Goal: Information Seeking & Learning: Check status

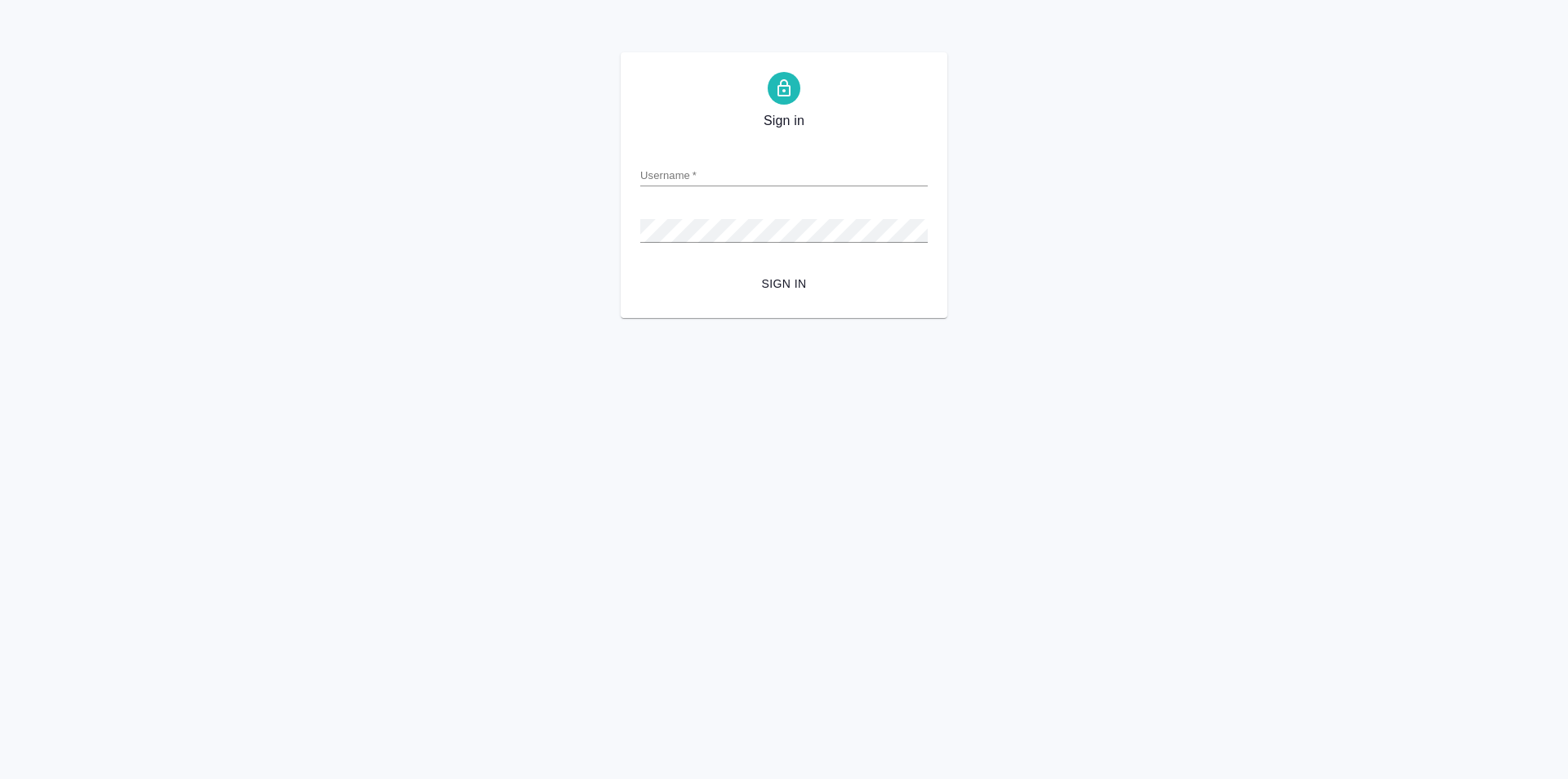
type input "y.levchenko@awatera.com"
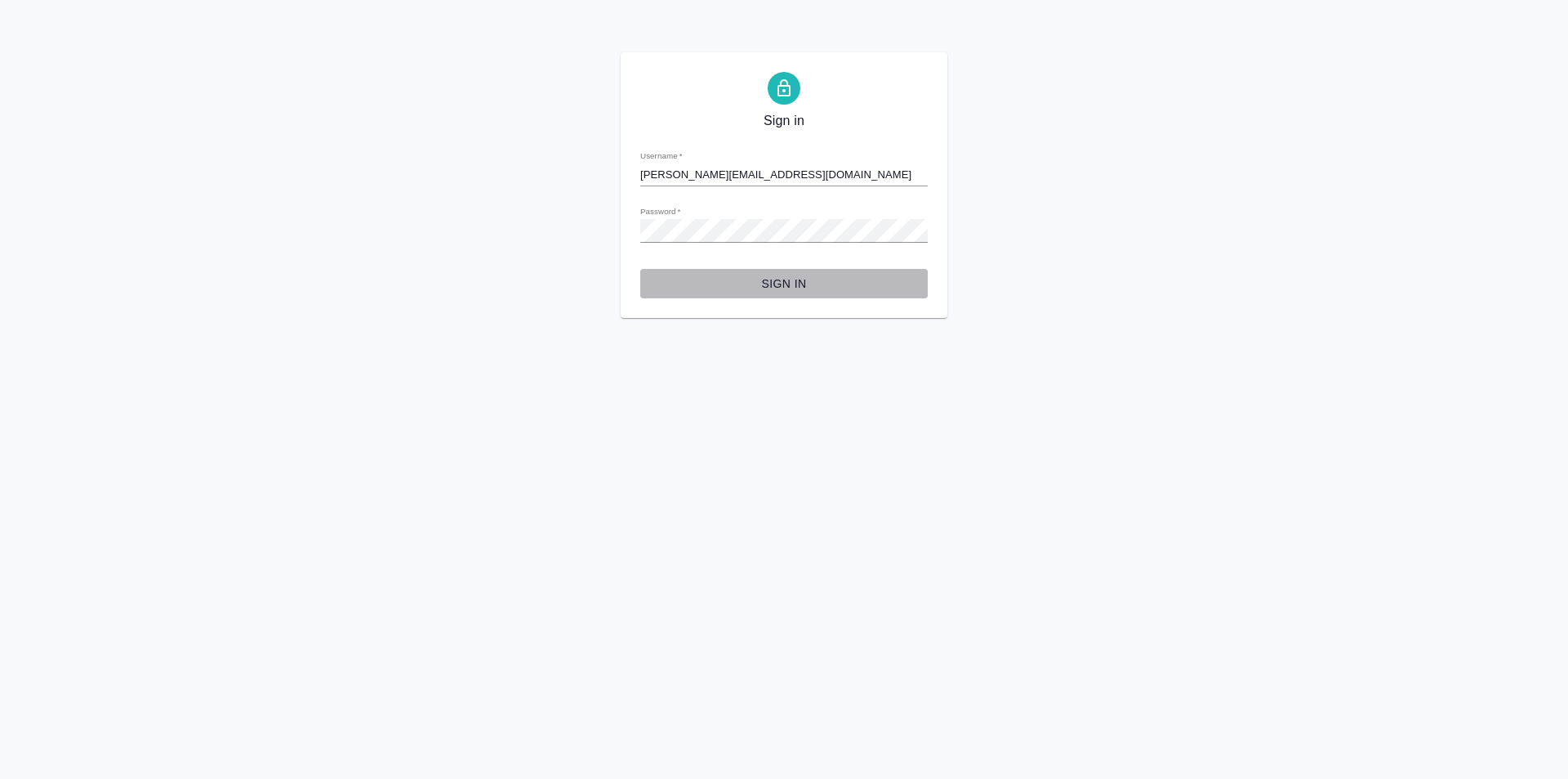
click at [789, 273] on button "Sign in" at bounding box center [784, 283] width 288 height 30
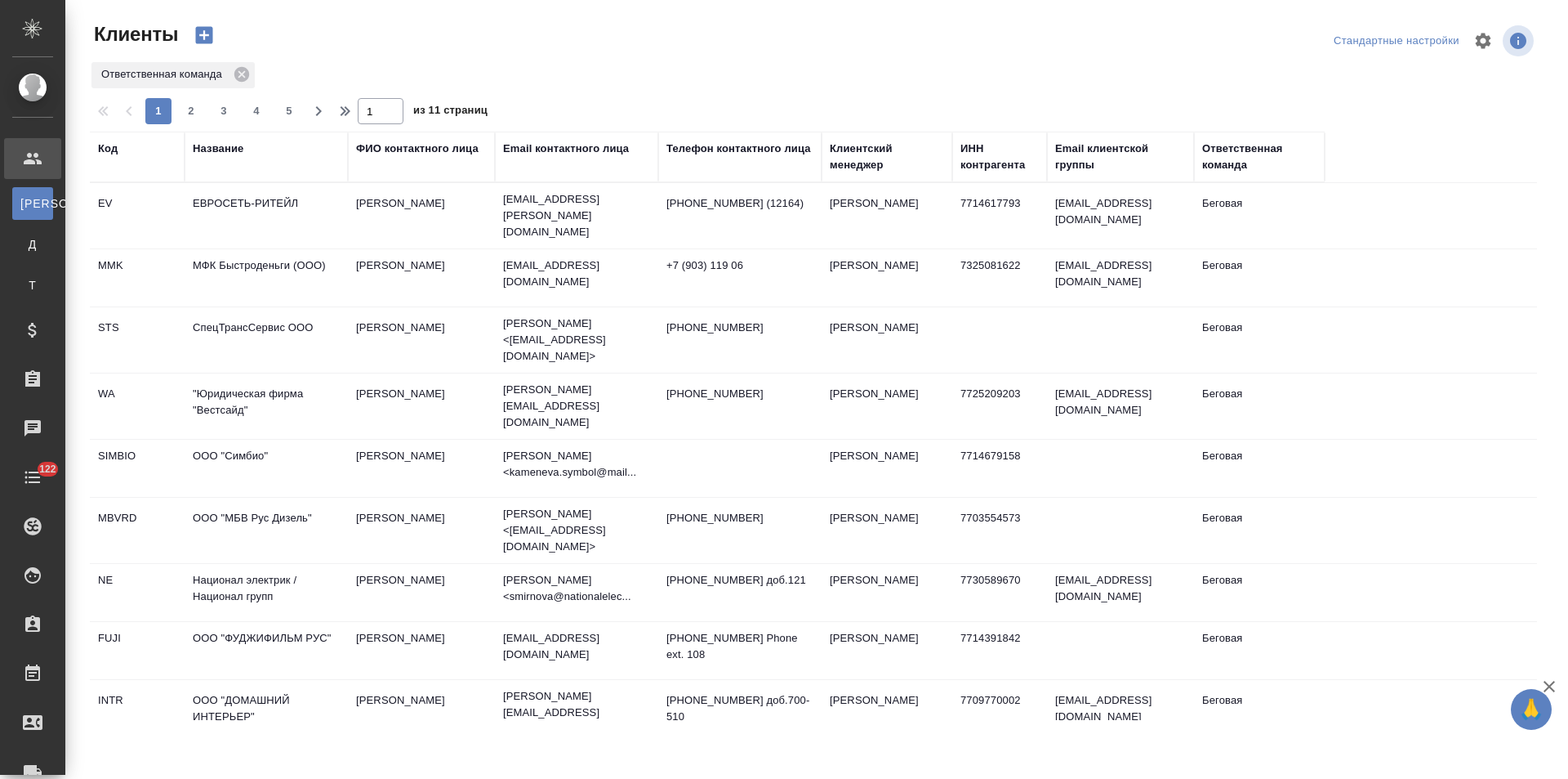
select select "RU"
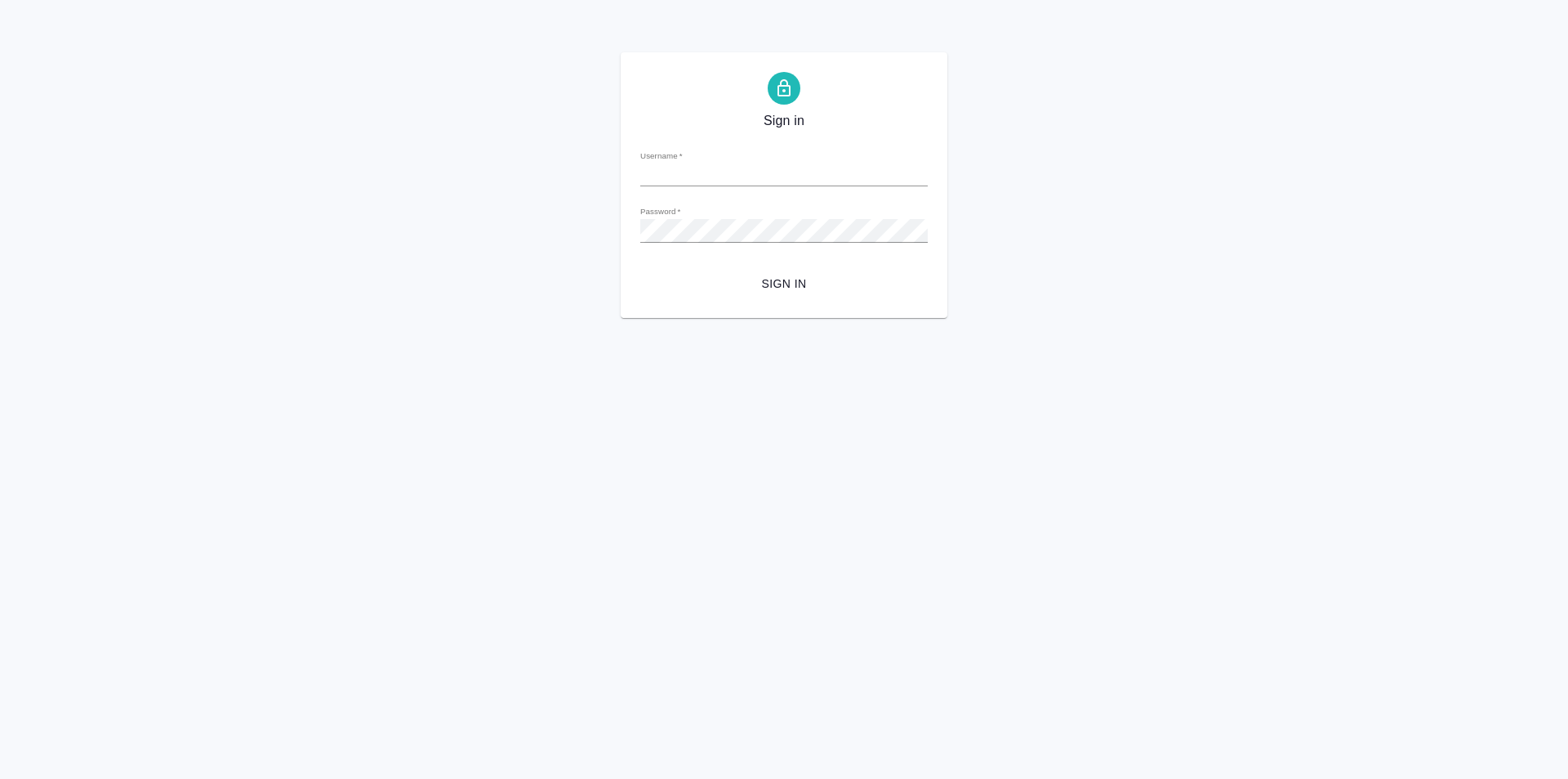
type input "y.levchenko@awatera.com"
click at [795, 272] on button "Sign in" at bounding box center [784, 283] width 288 height 30
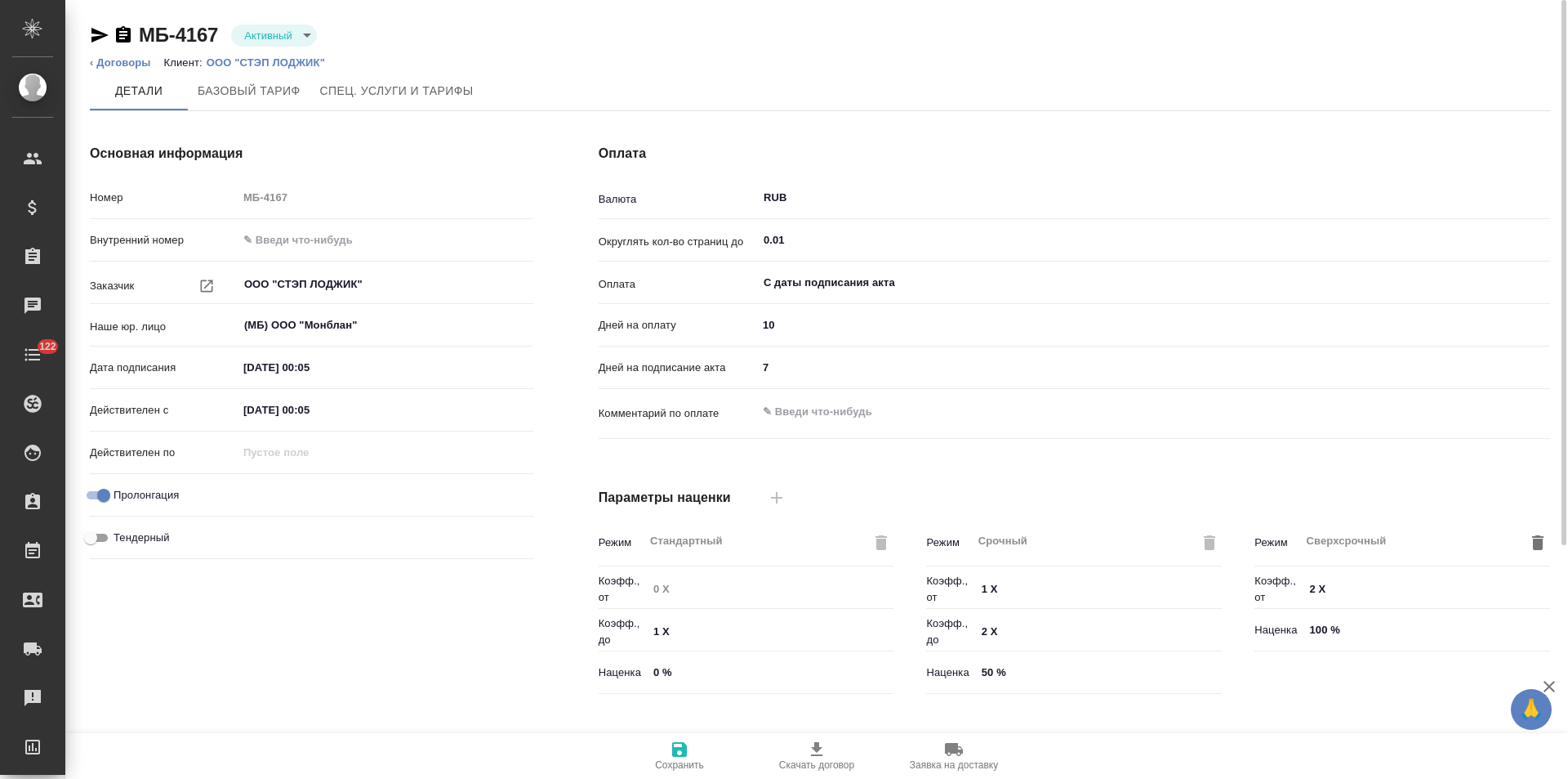
click at [306, 62] on p "ООО "СТЭП ЛОДЖИК"" at bounding box center [272, 63] width 131 height 13
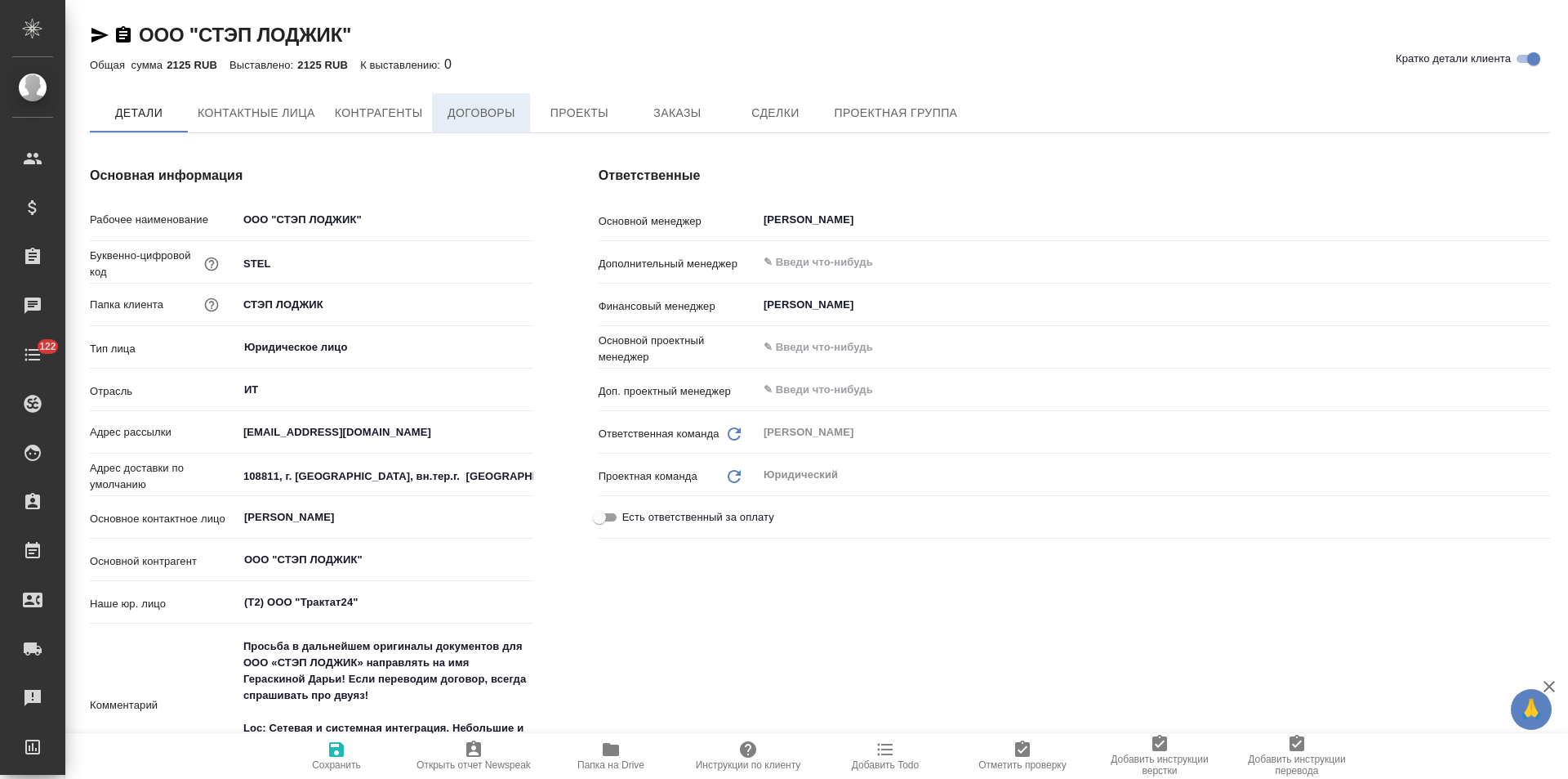
type textarea "x"
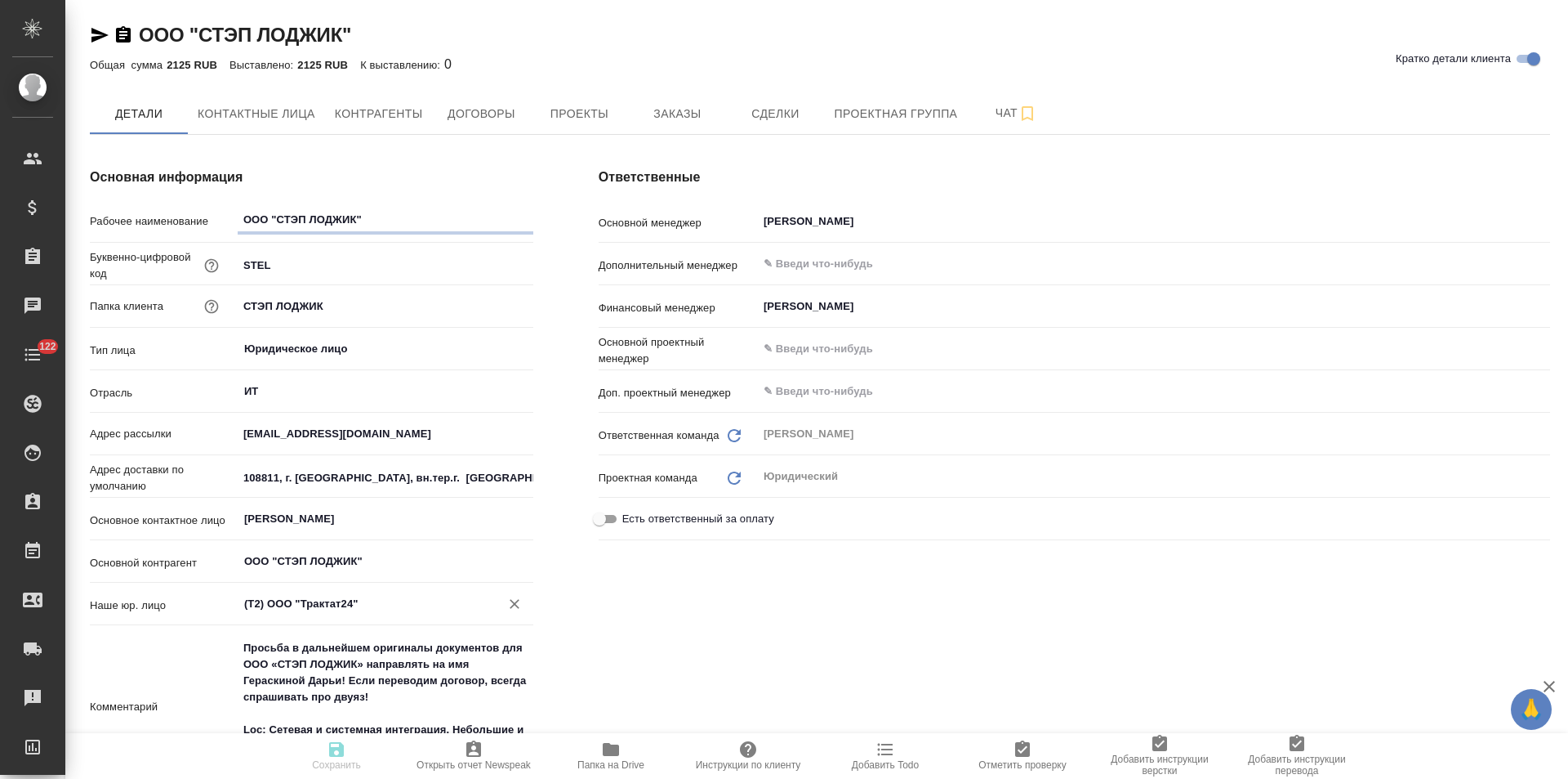
type textarea "x"
click at [509, 609] on icon "Очистить" at bounding box center [514, 604] width 16 height 16
type textarea "x"
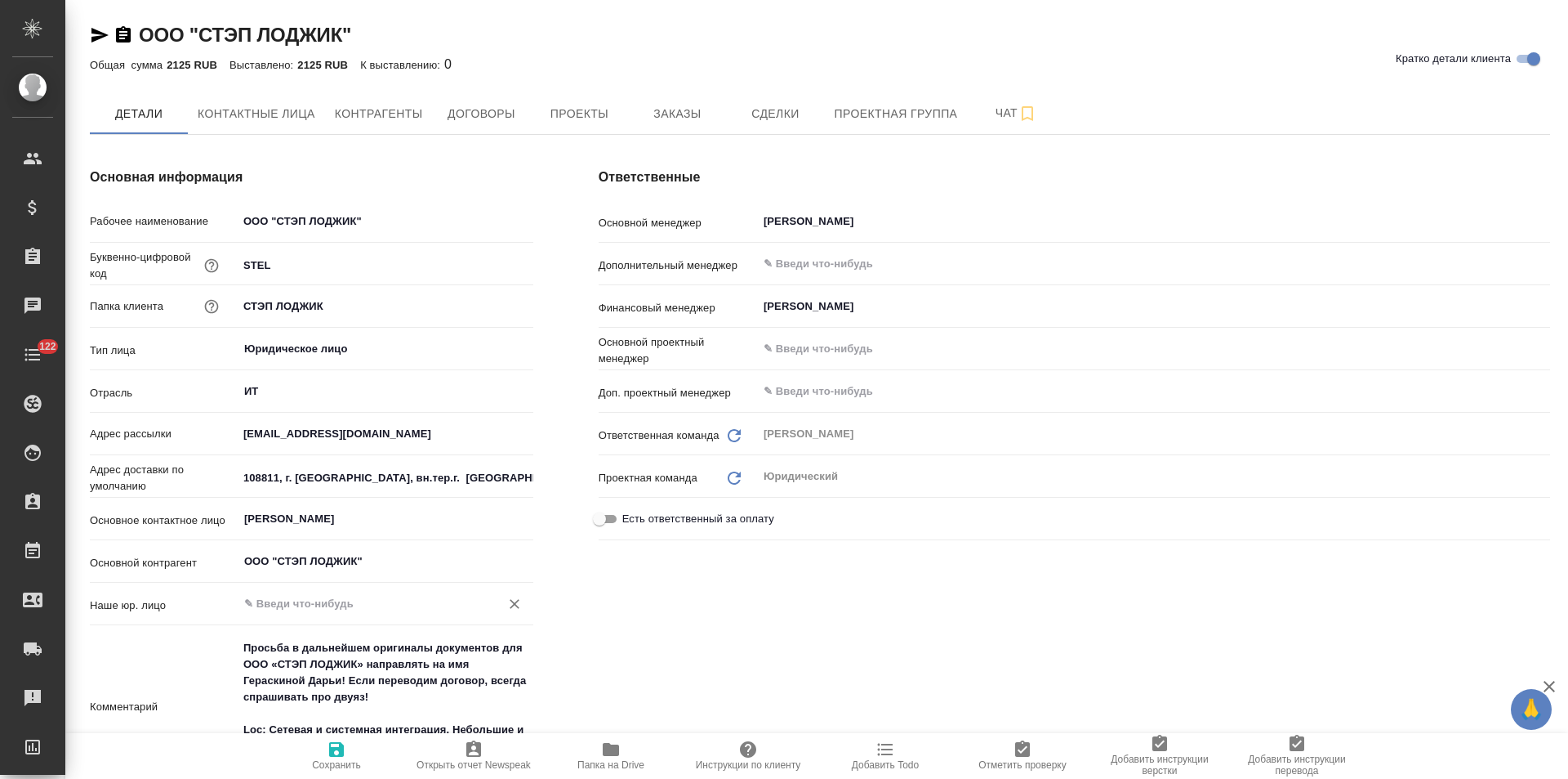
type textarea "x"
click at [343, 767] on span "Сохранить" at bounding box center [336, 765] width 49 height 12
type textarea "x"
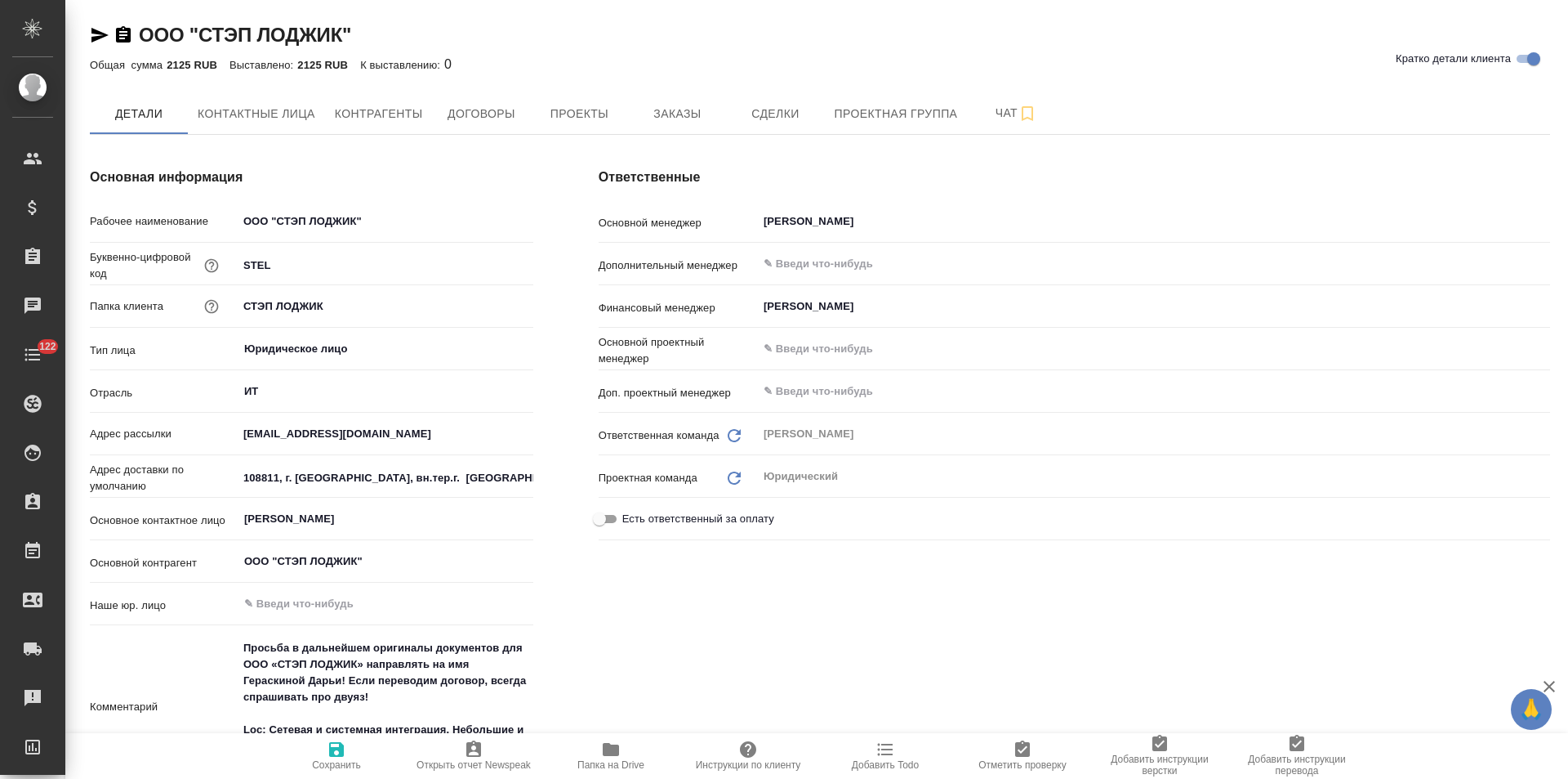
type textarea "x"
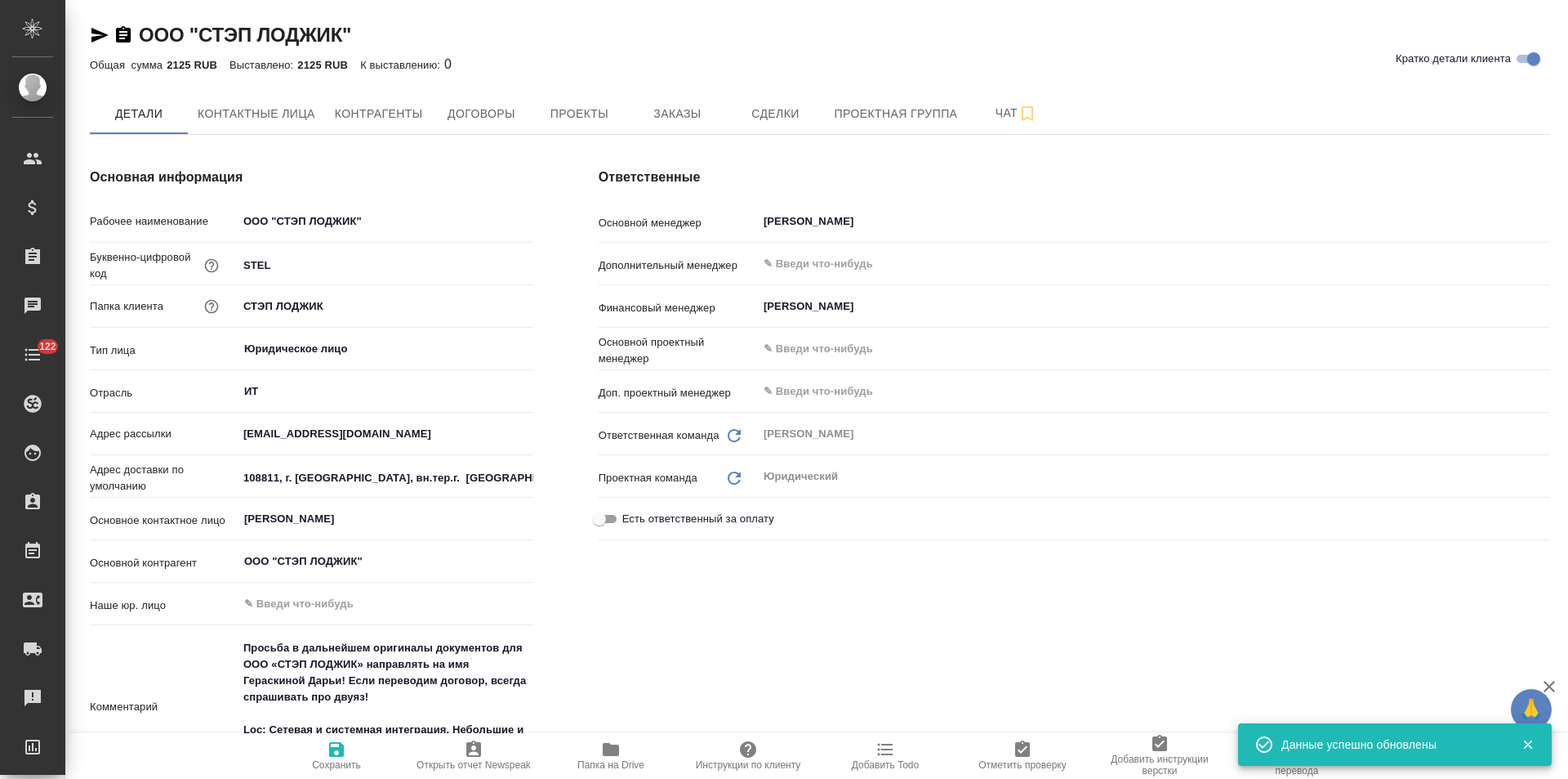
type textarea "x"
click at [504, 118] on span "Договоры" at bounding box center [480, 114] width 78 height 20
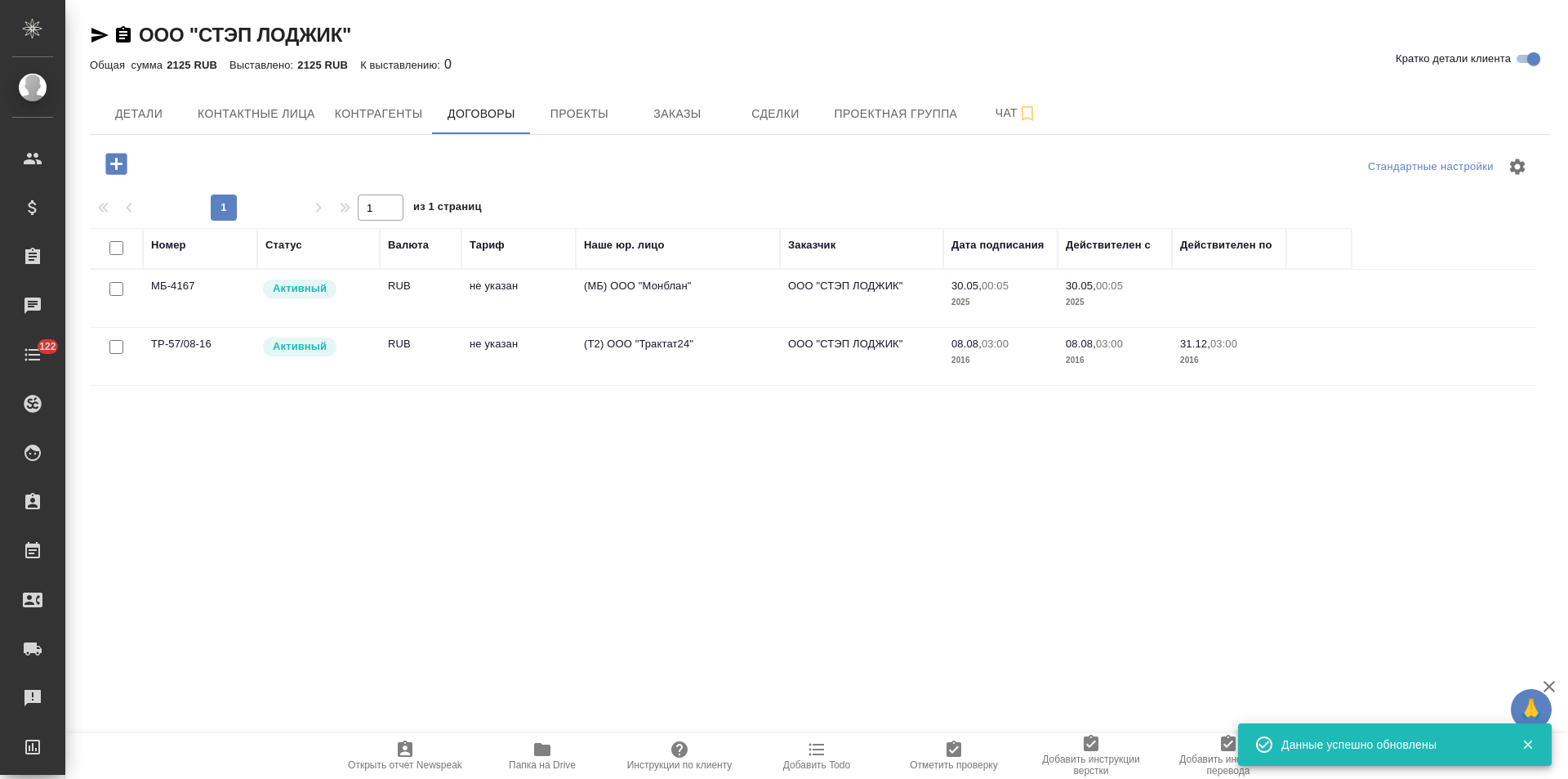
click at [726, 352] on td "(Т2) ООО "Трактат24"" at bounding box center [678, 355] width 204 height 57
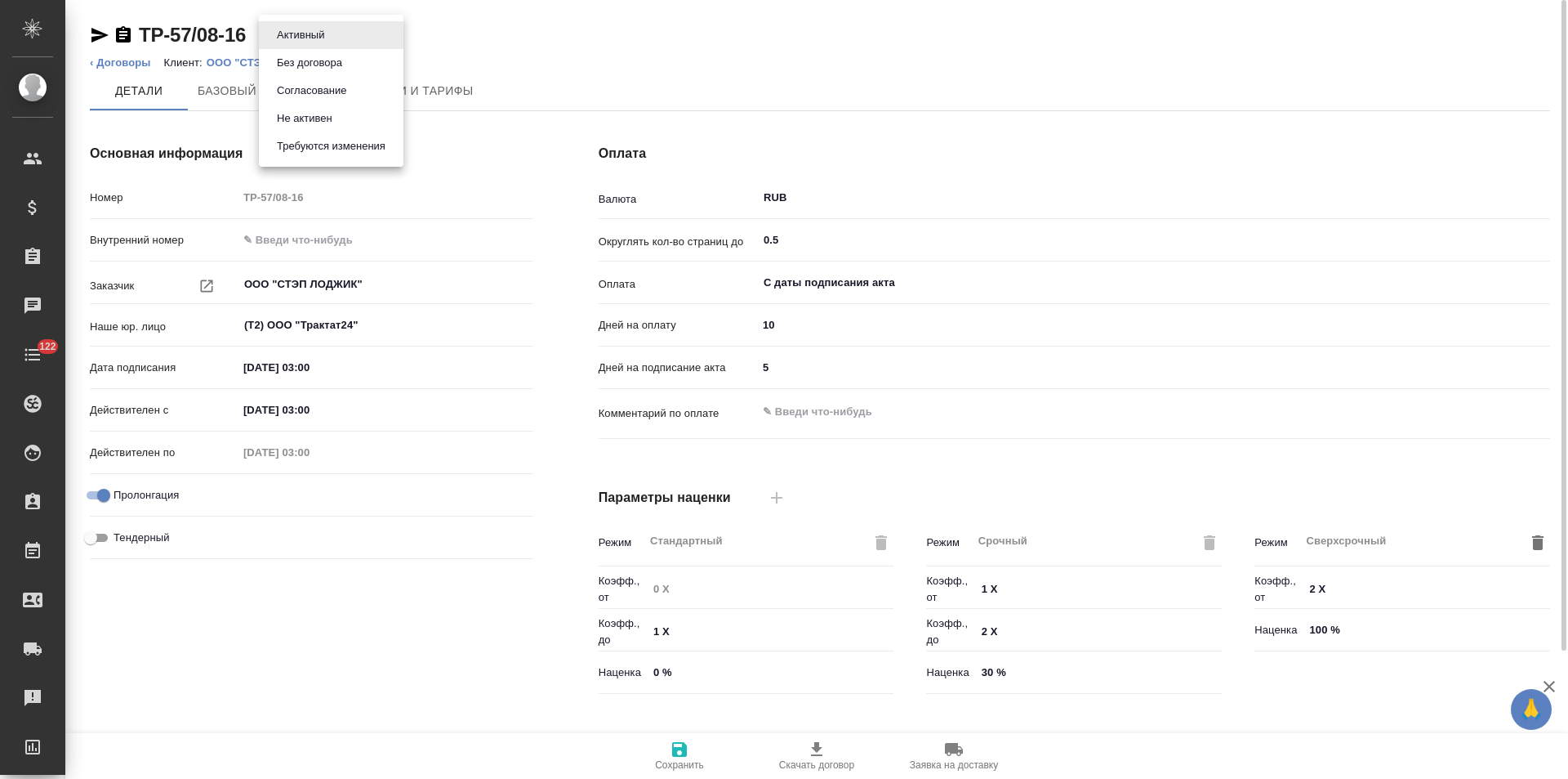
click at [327, 34] on body "🙏 .cls-1 fill:#fff; AWATERA Левченко Юлия Клиенты Спецификации Заказы Чаты 122 …" at bounding box center [784, 389] width 1568 height 779
click at [322, 116] on button "Не активен" at bounding box center [305, 118] width 65 height 18
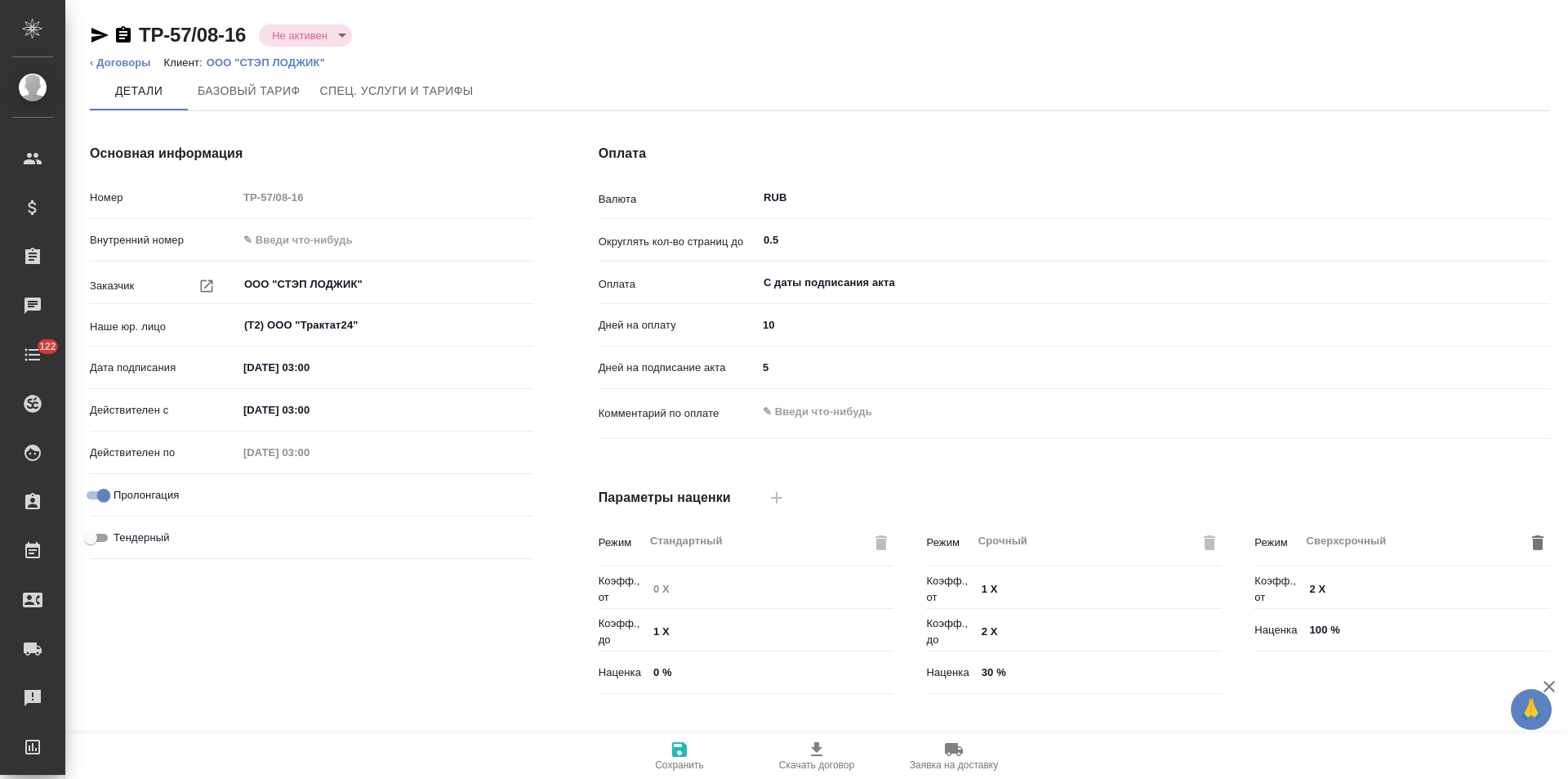
click at [113, 65] on link "‹ Договоры" at bounding box center [120, 63] width 62 height 13
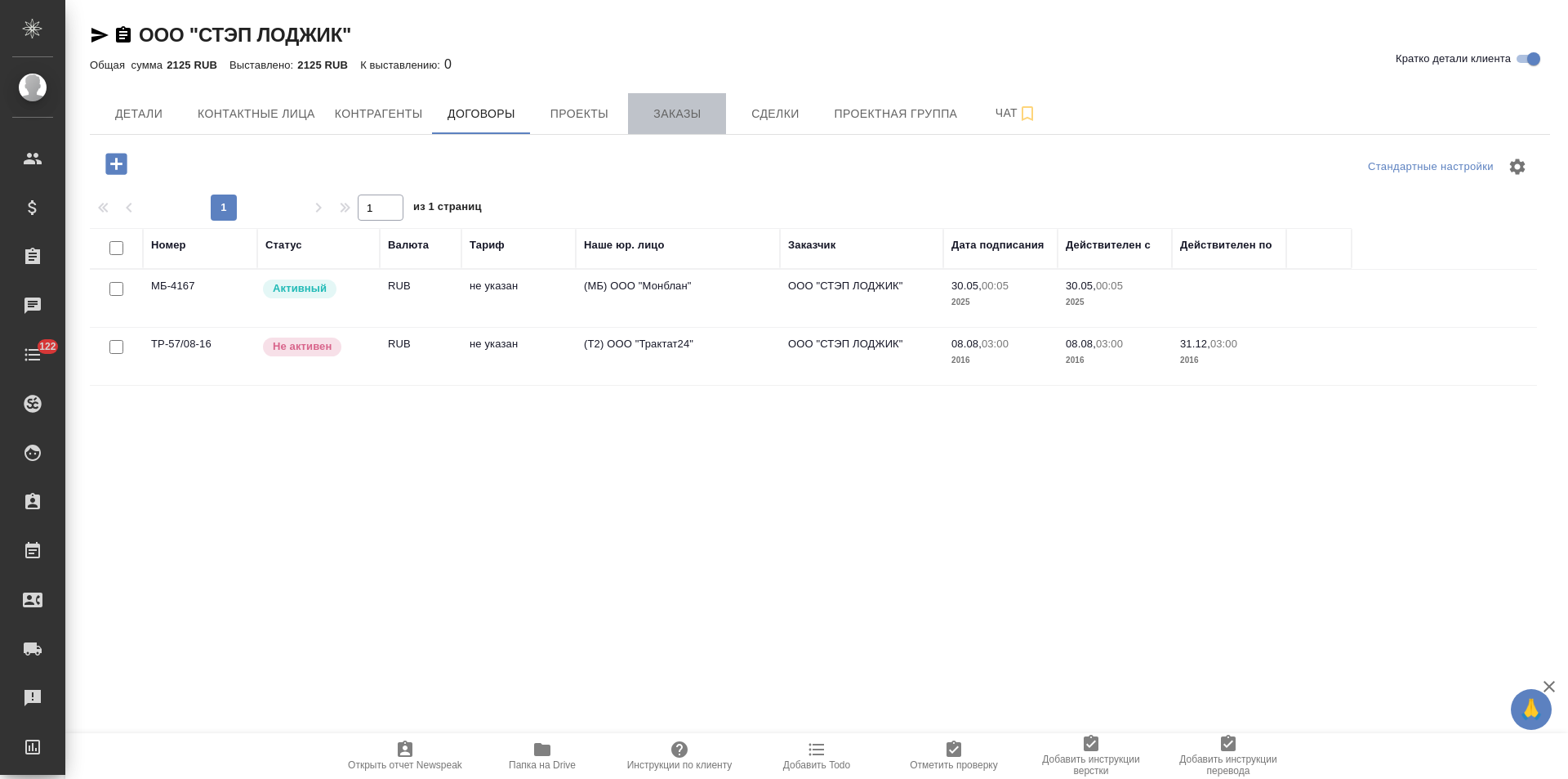
click at [663, 123] on span "Заказы" at bounding box center [677, 114] width 78 height 20
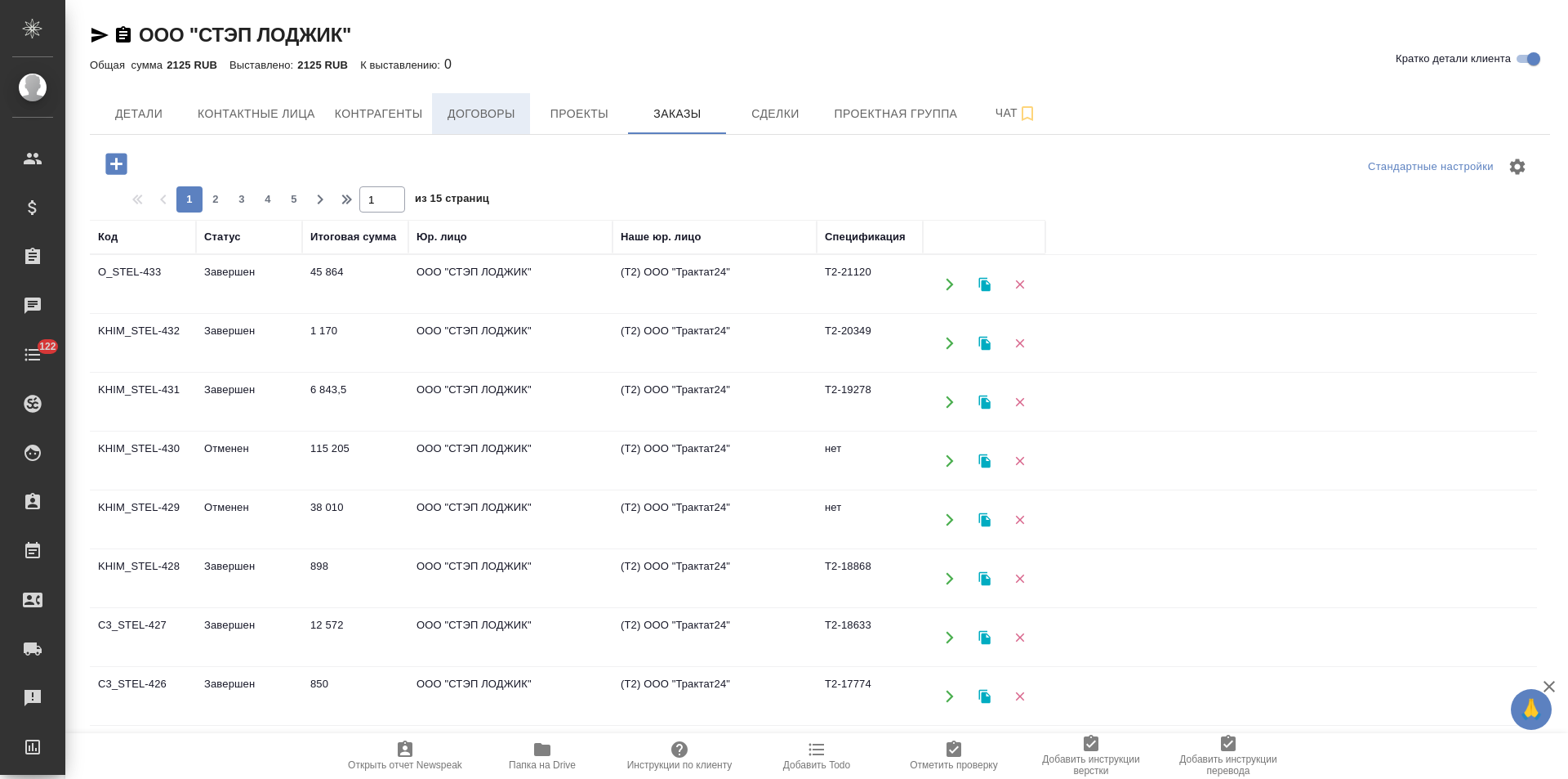
click at [455, 121] on span "Договоры" at bounding box center [480, 114] width 78 height 20
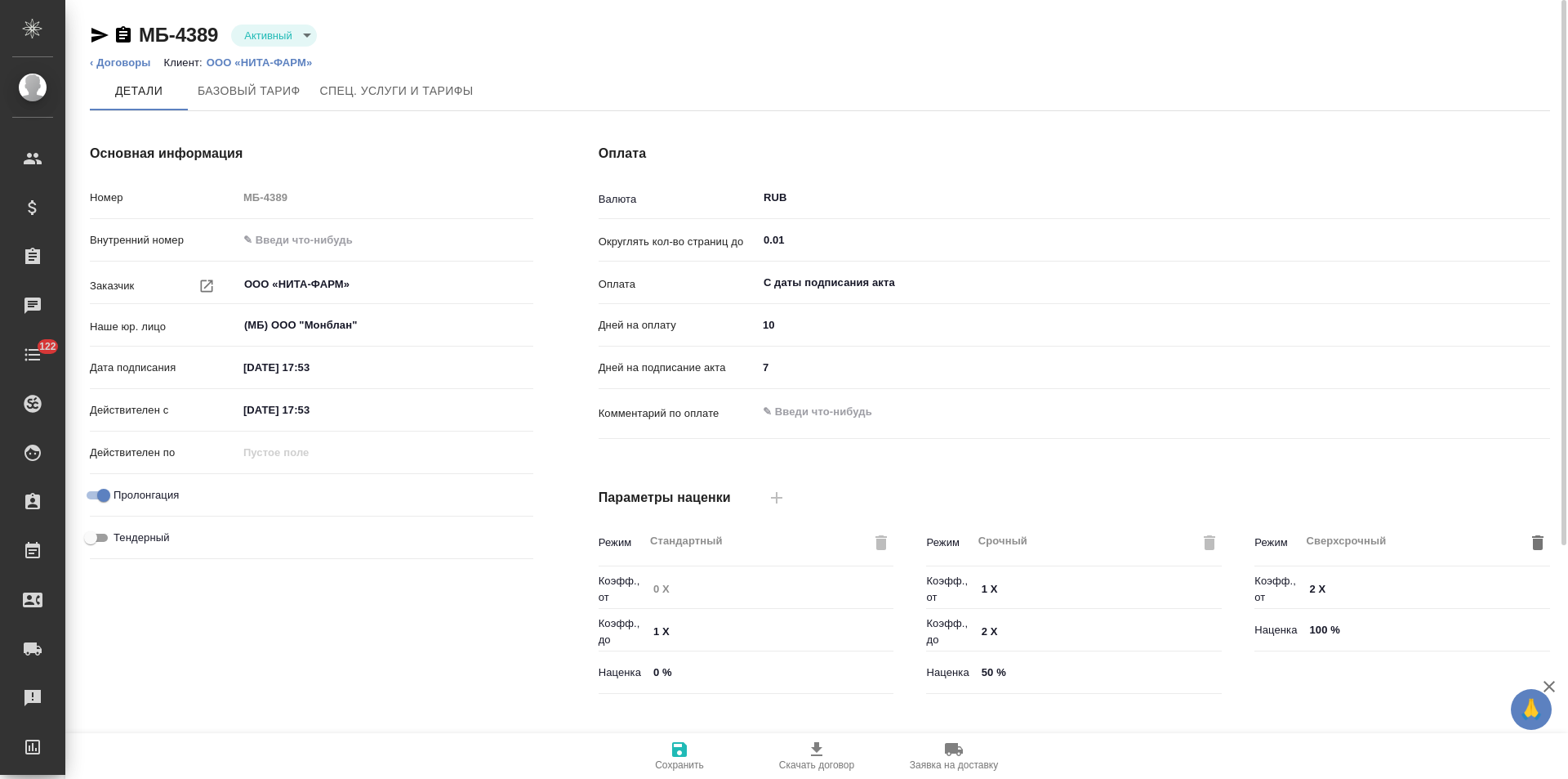
click at [250, 62] on p "ООО «НИТА-ФАРМ»" at bounding box center [266, 63] width 118 height 13
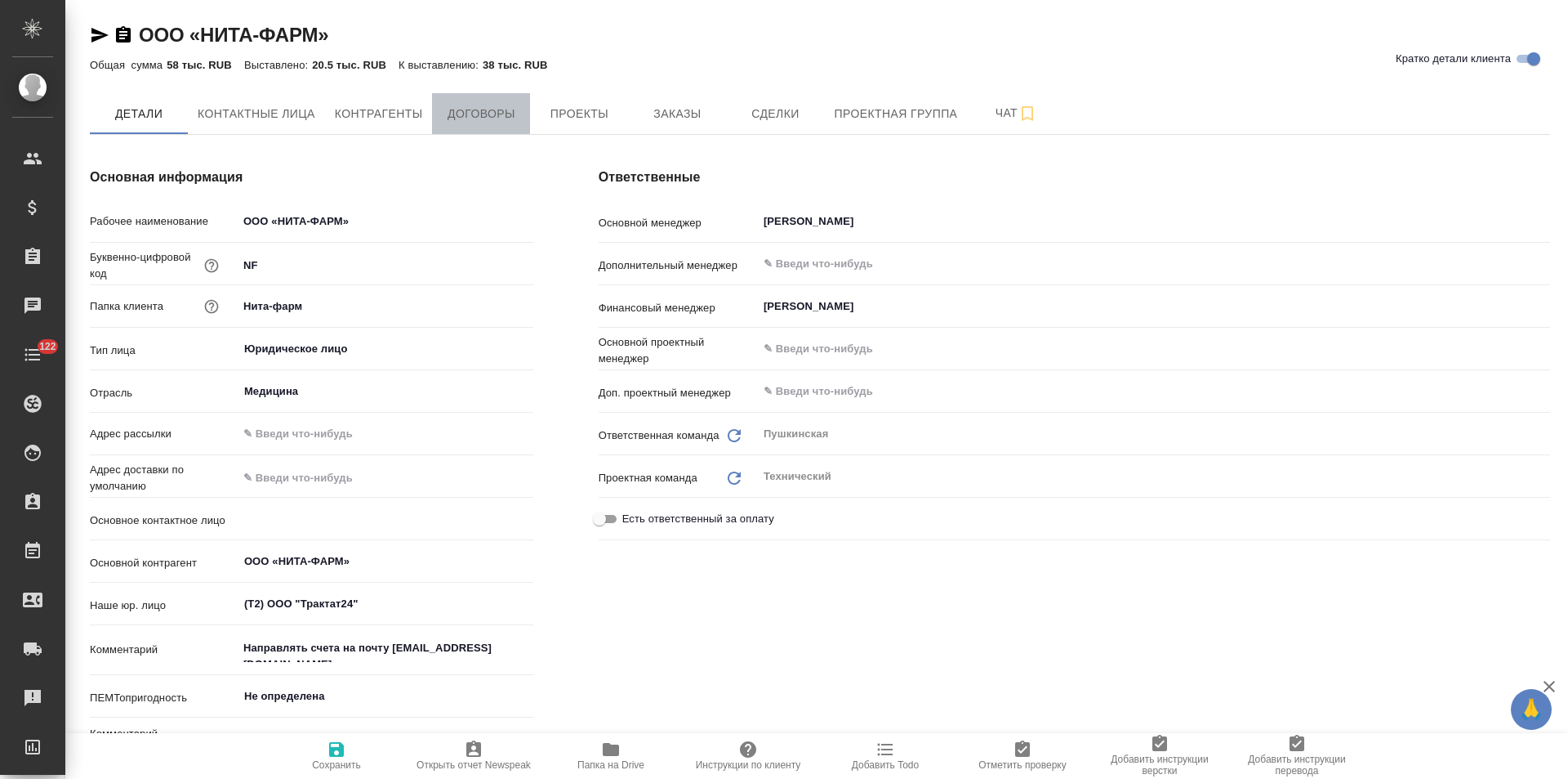
click at [505, 114] on span "Договоры" at bounding box center [480, 114] width 78 height 20
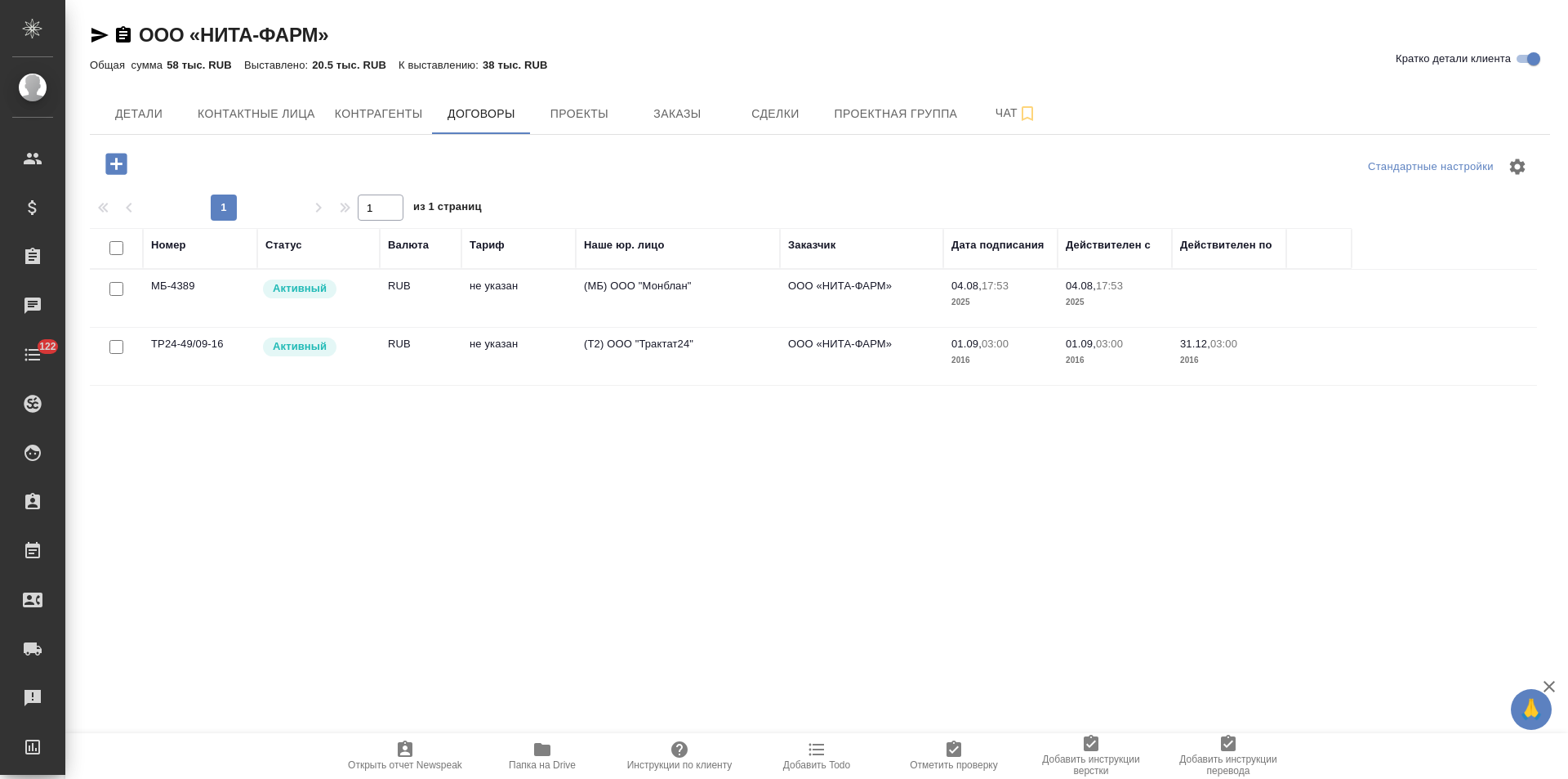
click at [526, 346] on td "не указан" at bounding box center [518, 355] width 115 height 57
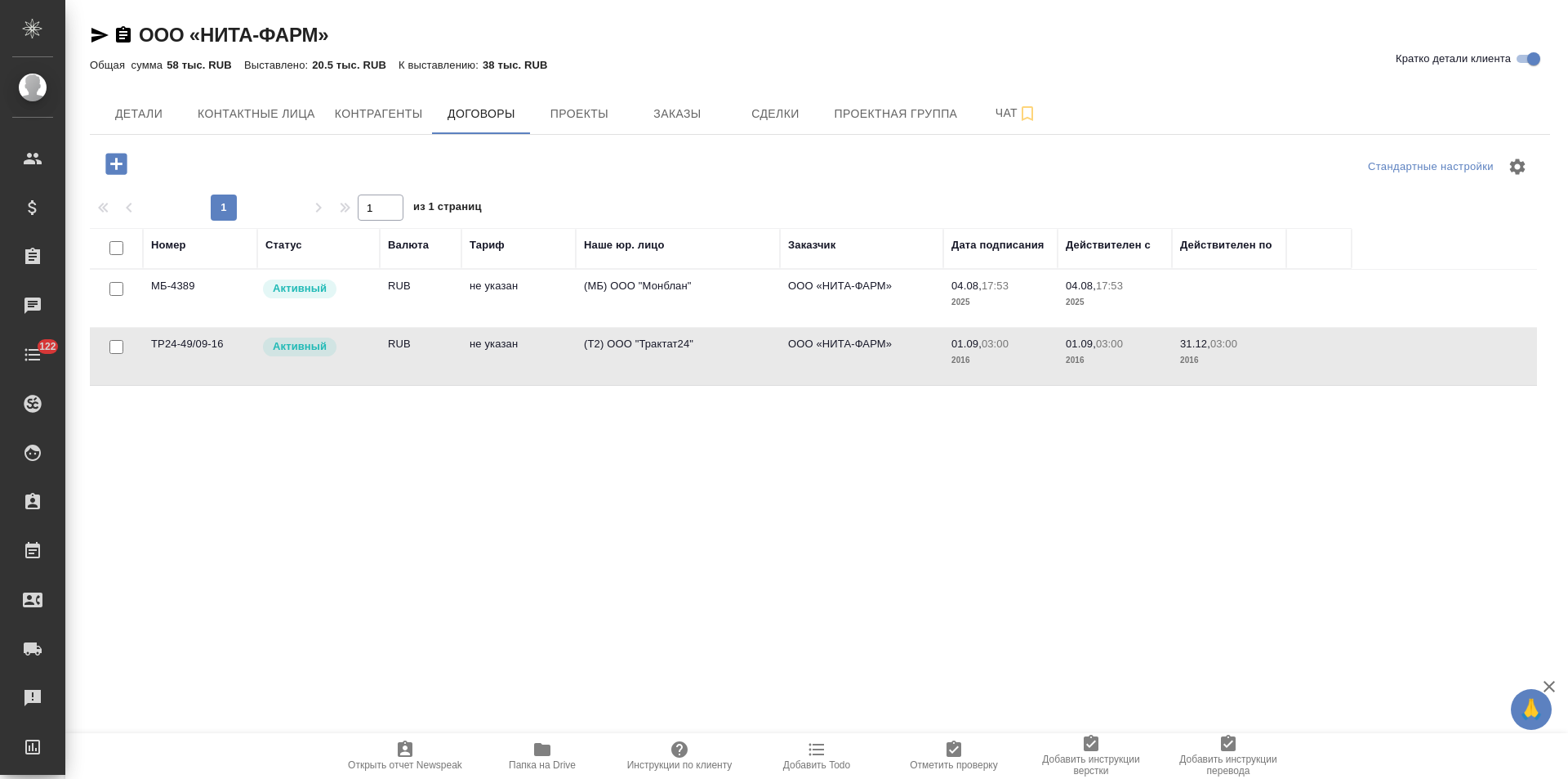
click at [526, 346] on td "не указан" at bounding box center [518, 355] width 115 height 57
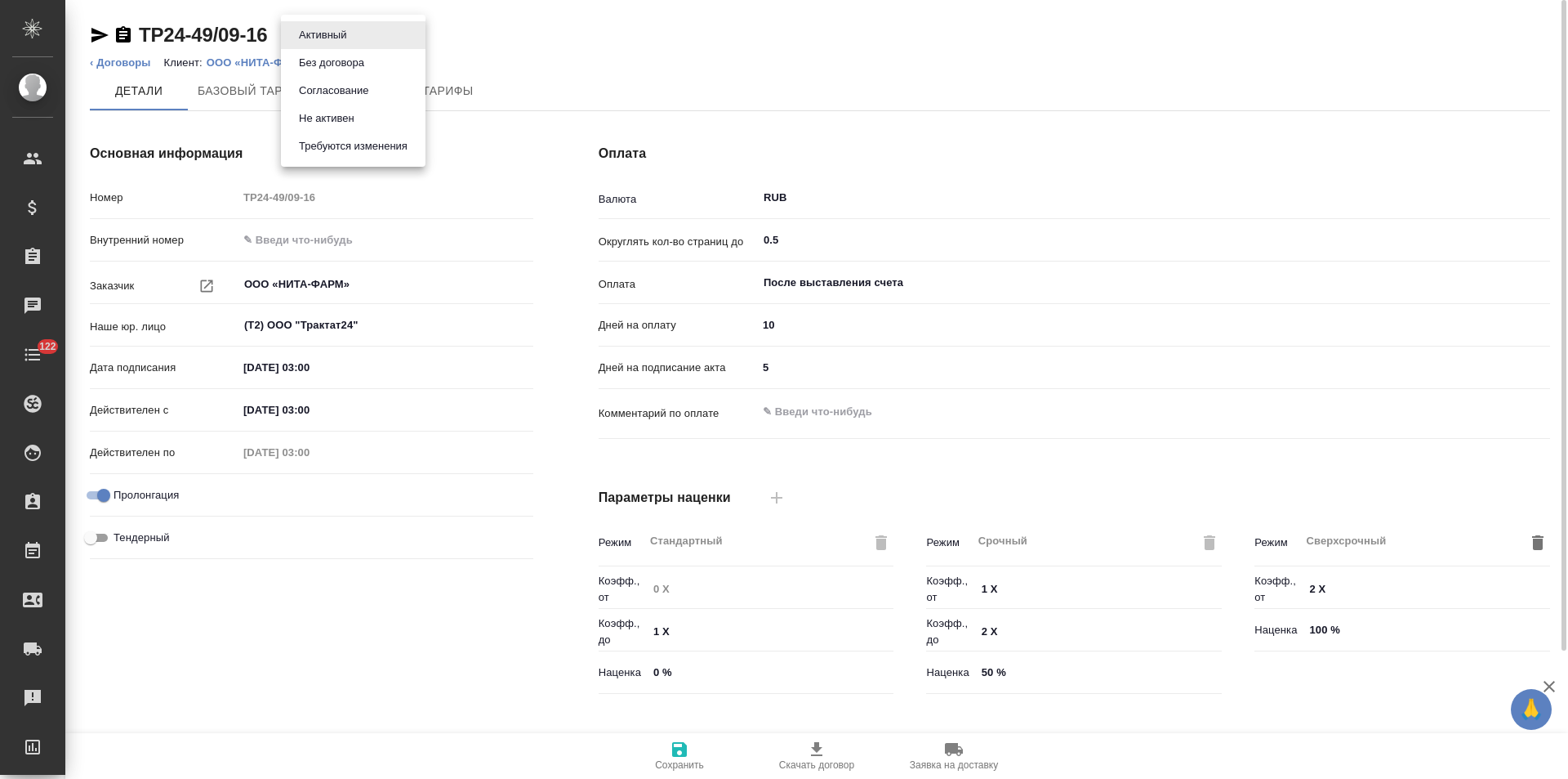
click at [328, 39] on body "🙏 .cls-1 fill:#fff; AWATERA [PERSON_NAME] Спецификации Заказы Чаты 122 Todo Про…" at bounding box center [784, 389] width 1568 height 779
click at [336, 115] on button "Не активен" at bounding box center [326, 118] width 65 height 18
click at [134, 61] on link "‹ Договоры" at bounding box center [120, 63] width 62 height 13
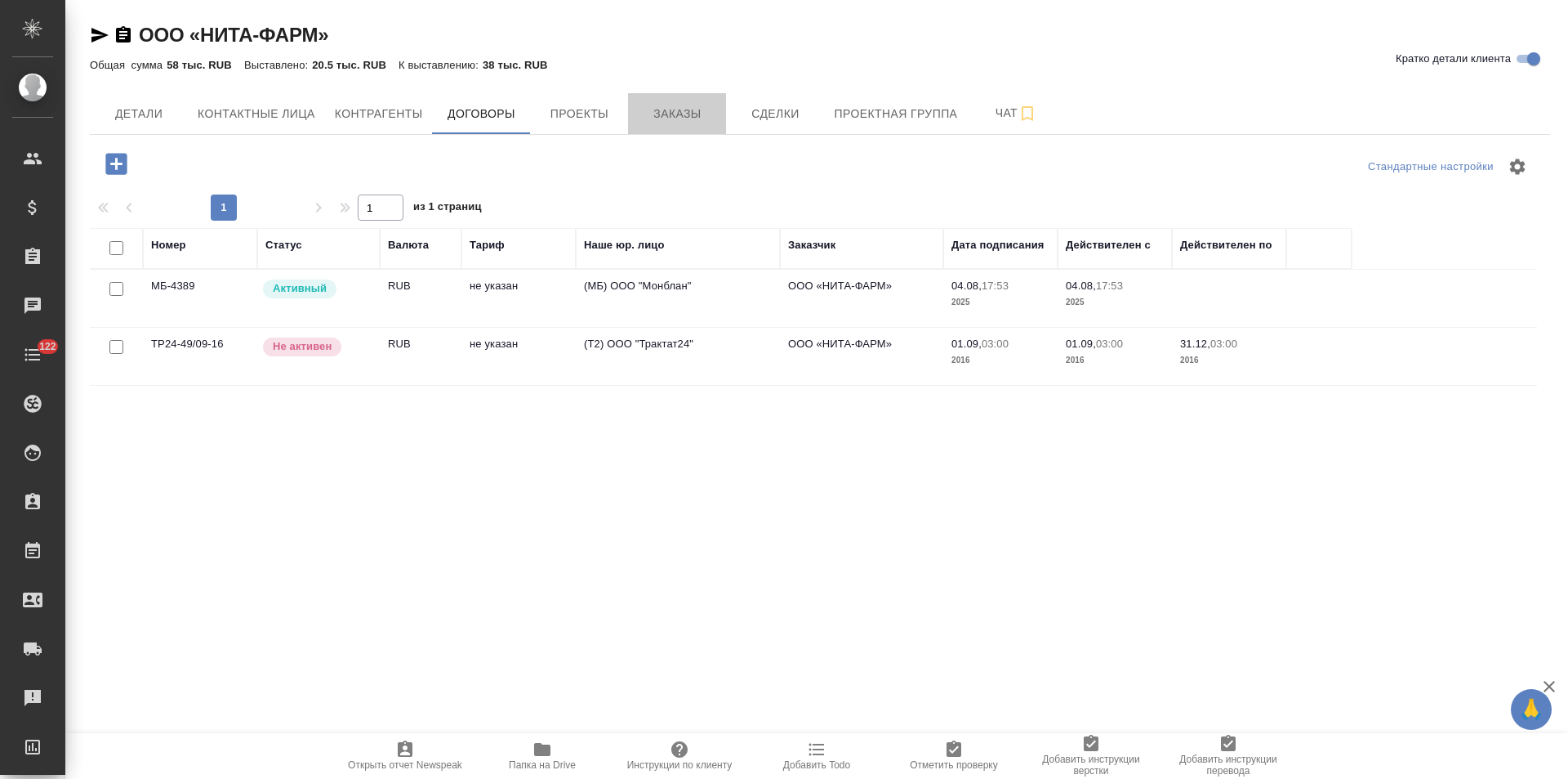
click at [681, 117] on span "Заказы" at bounding box center [677, 114] width 78 height 20
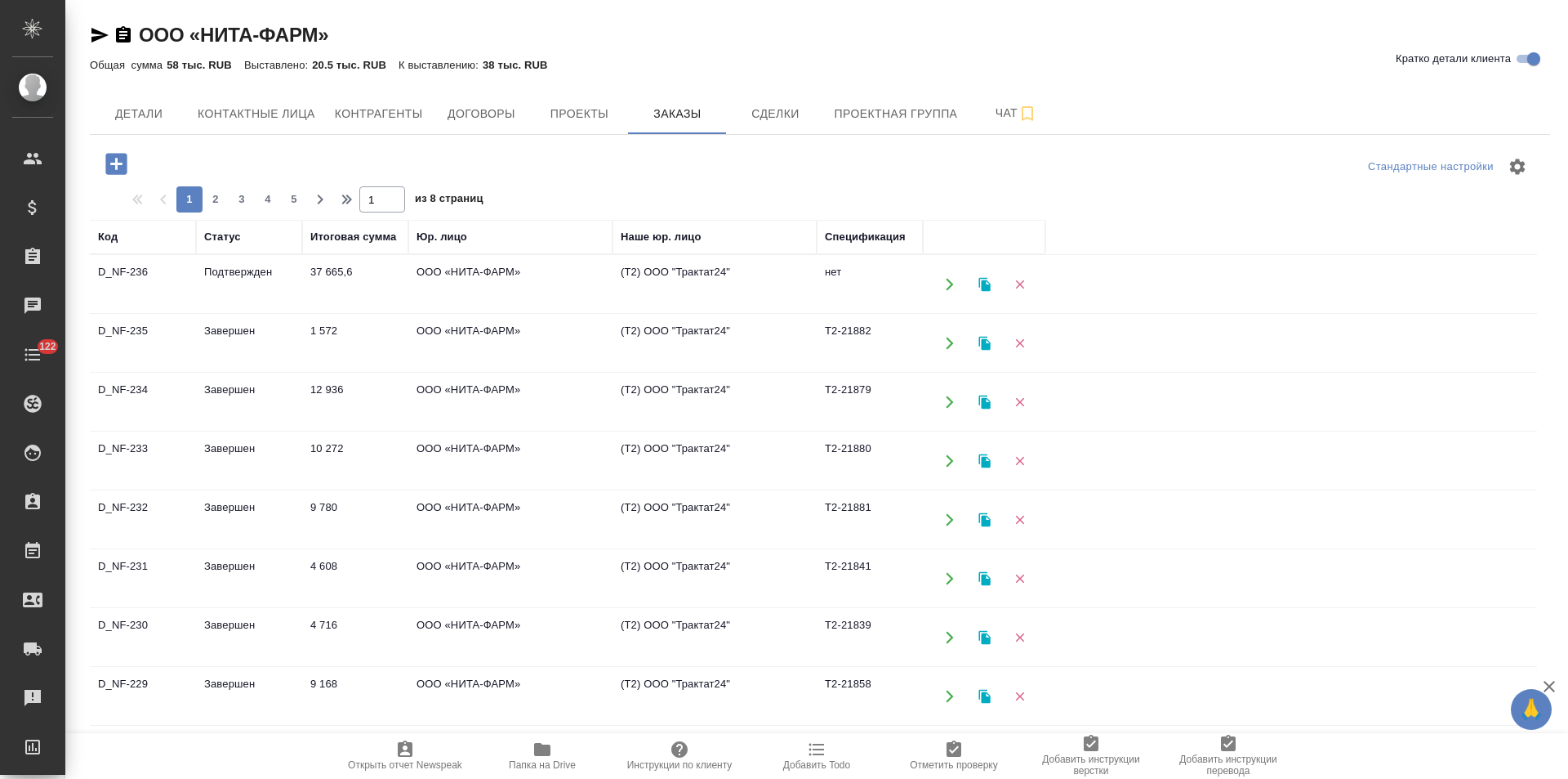
click at [717, 286] on td "(Т2) ООО "Трактат24"" at bounding box center [714, 284] width 204 height 57
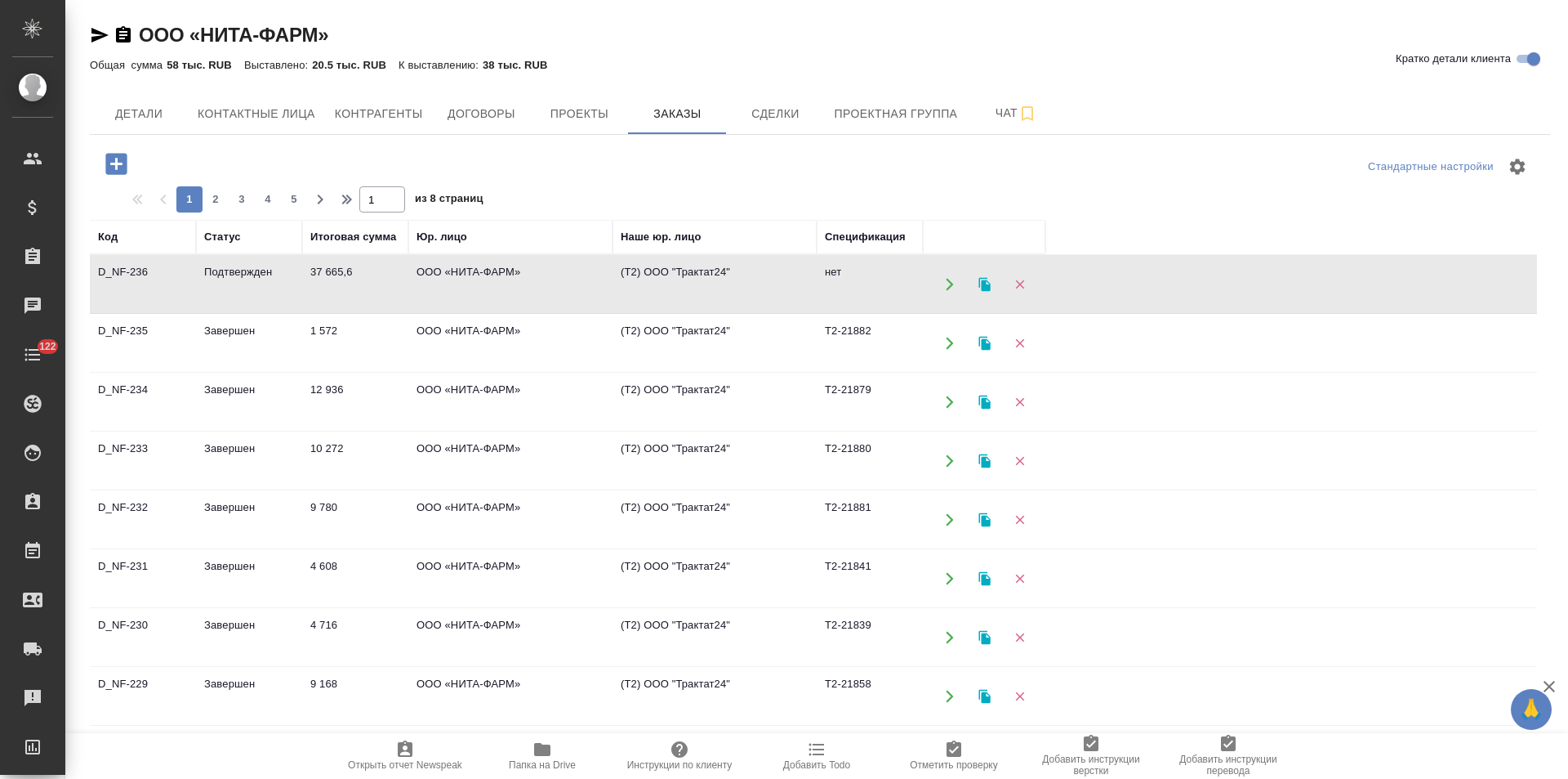
click at [717, 286] on td "(Т2) ООО "Трактат24"" at bounding box center [714, 284] width 204 height 57
click at [578, 124] on button "Проекты" at bounding box center [579, 114] width 98 height 40
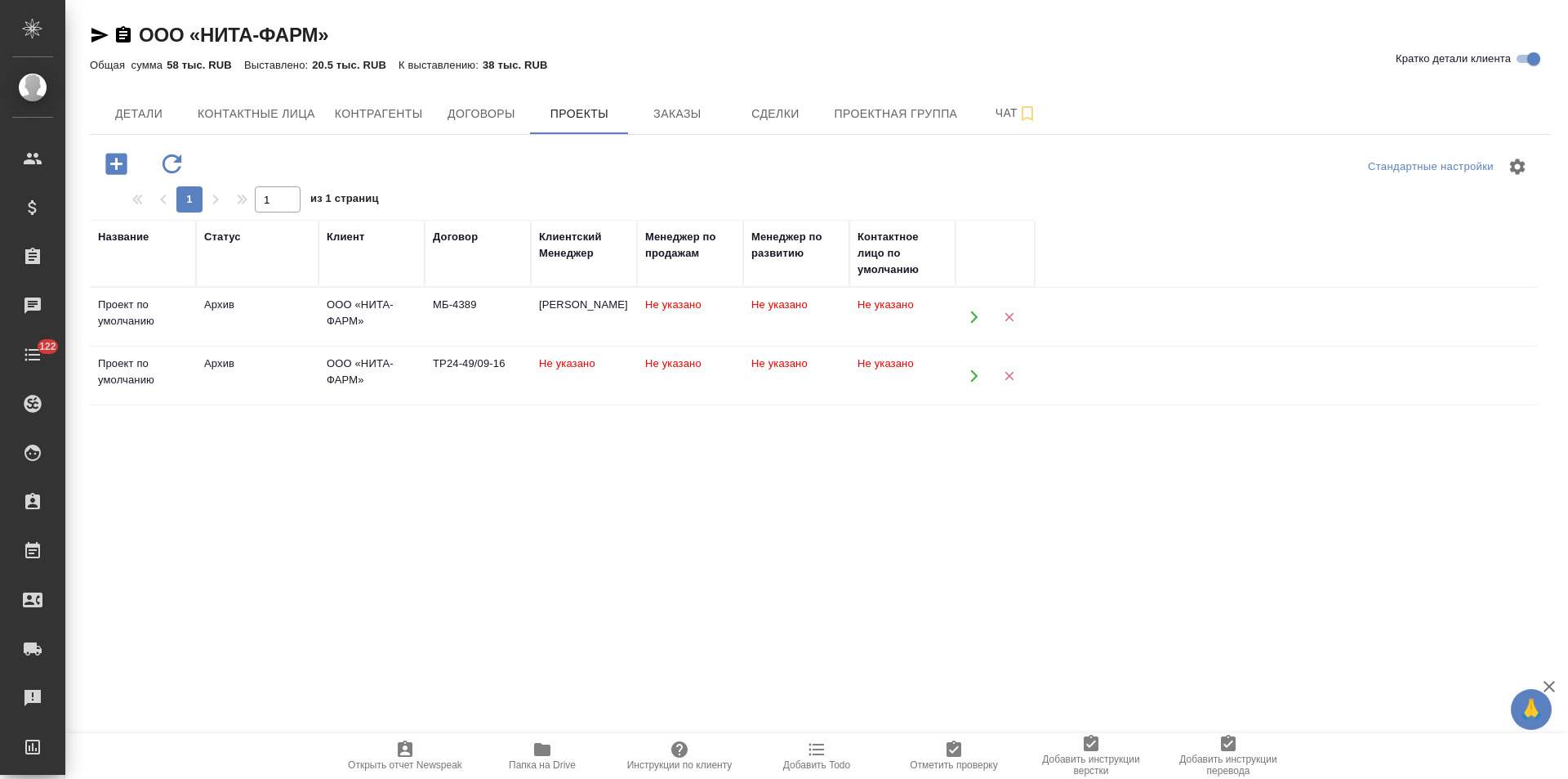
click at [515, 310] on div "МБ-4389" at bounding box center [477, 304] width 90 height 16
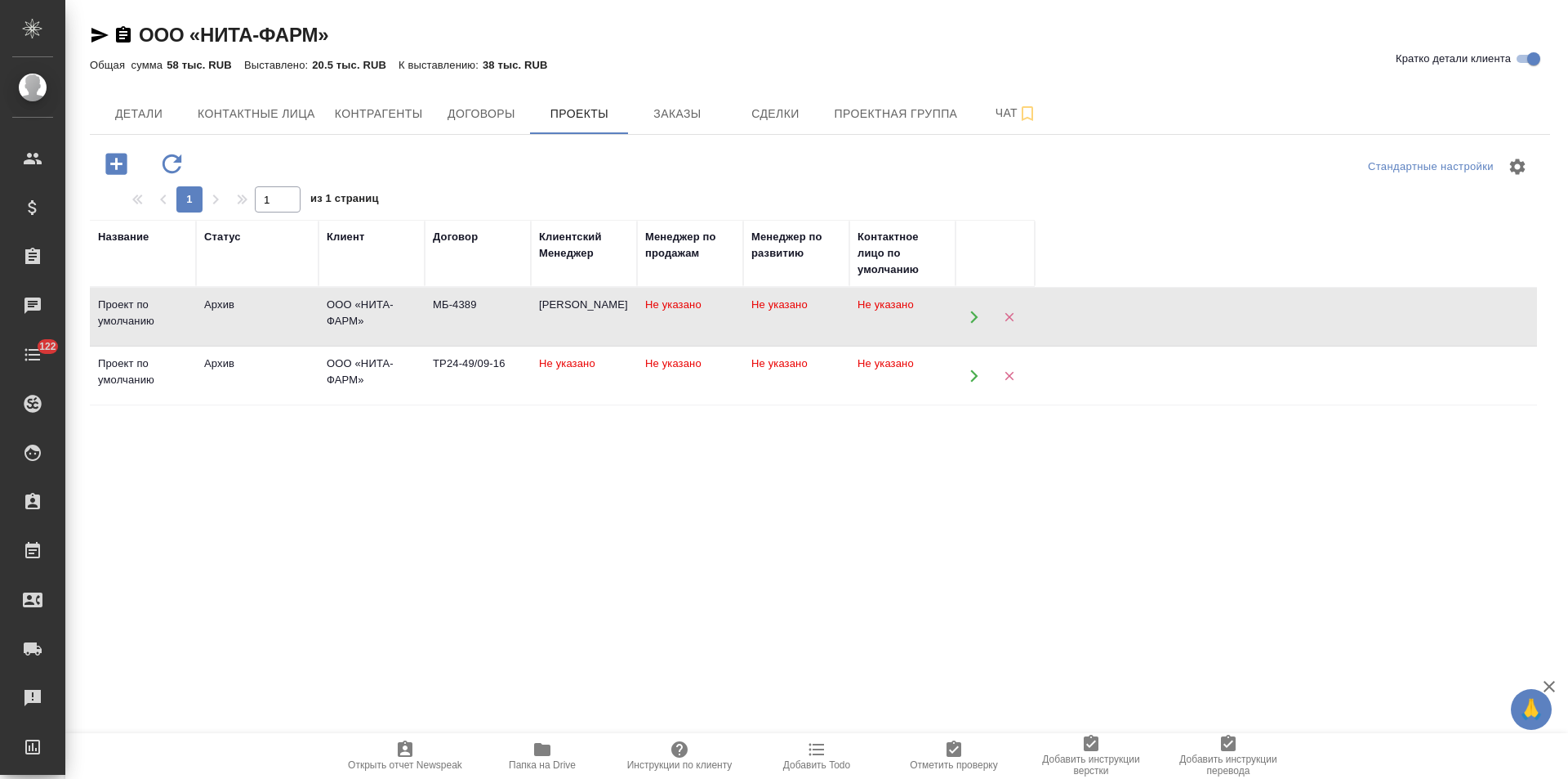
click at [616, 363] on td "Не указано" at bounding box center [584, 376] width 106 height 57
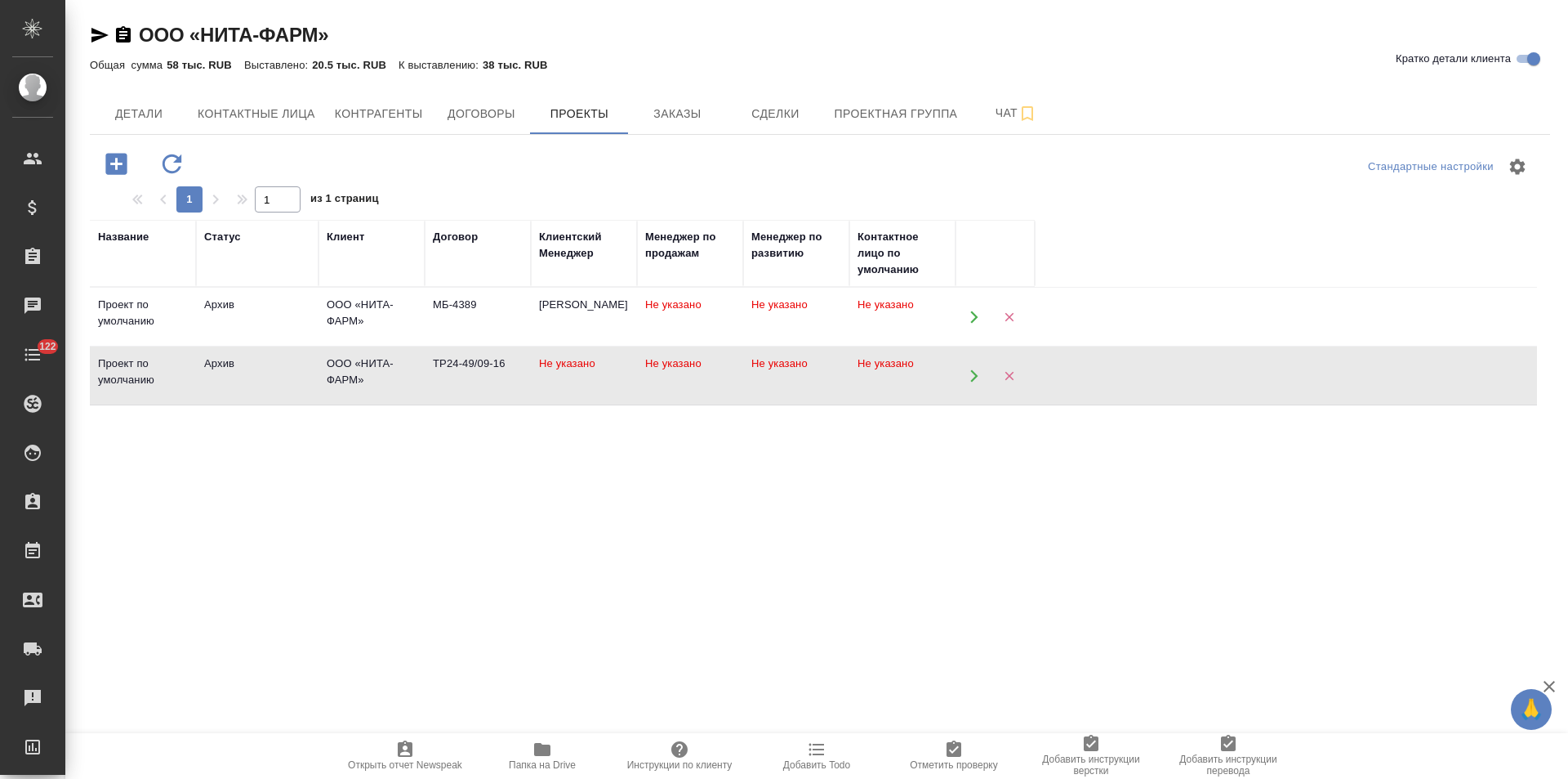
click at [616, 363] on td "Не указано" at bounding box center [584, 376] width 106 height 57
click at [499, 119] on span "Договоры" at bounding box center [480, 114] width 78 height 20
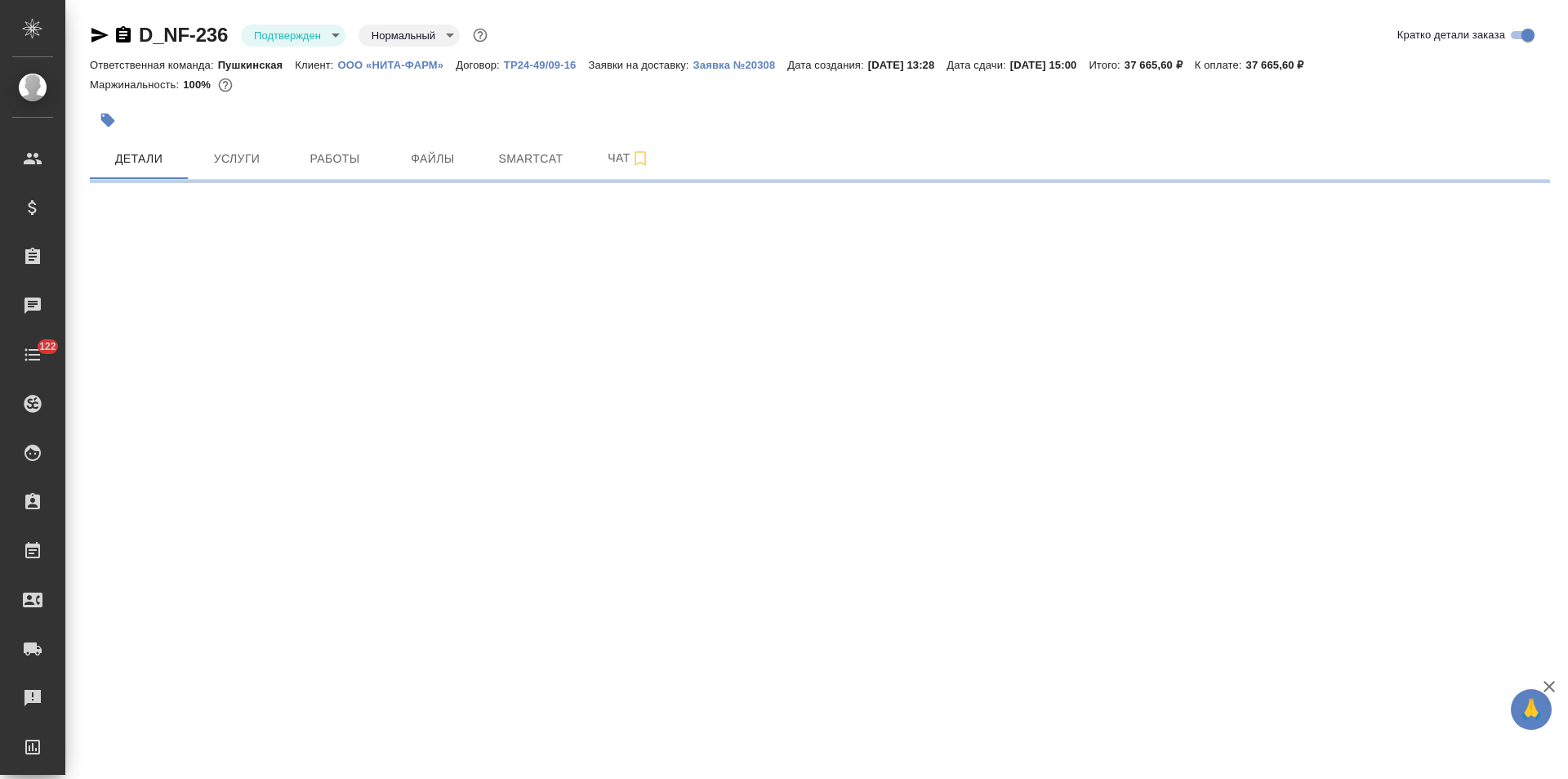
select select "RU"
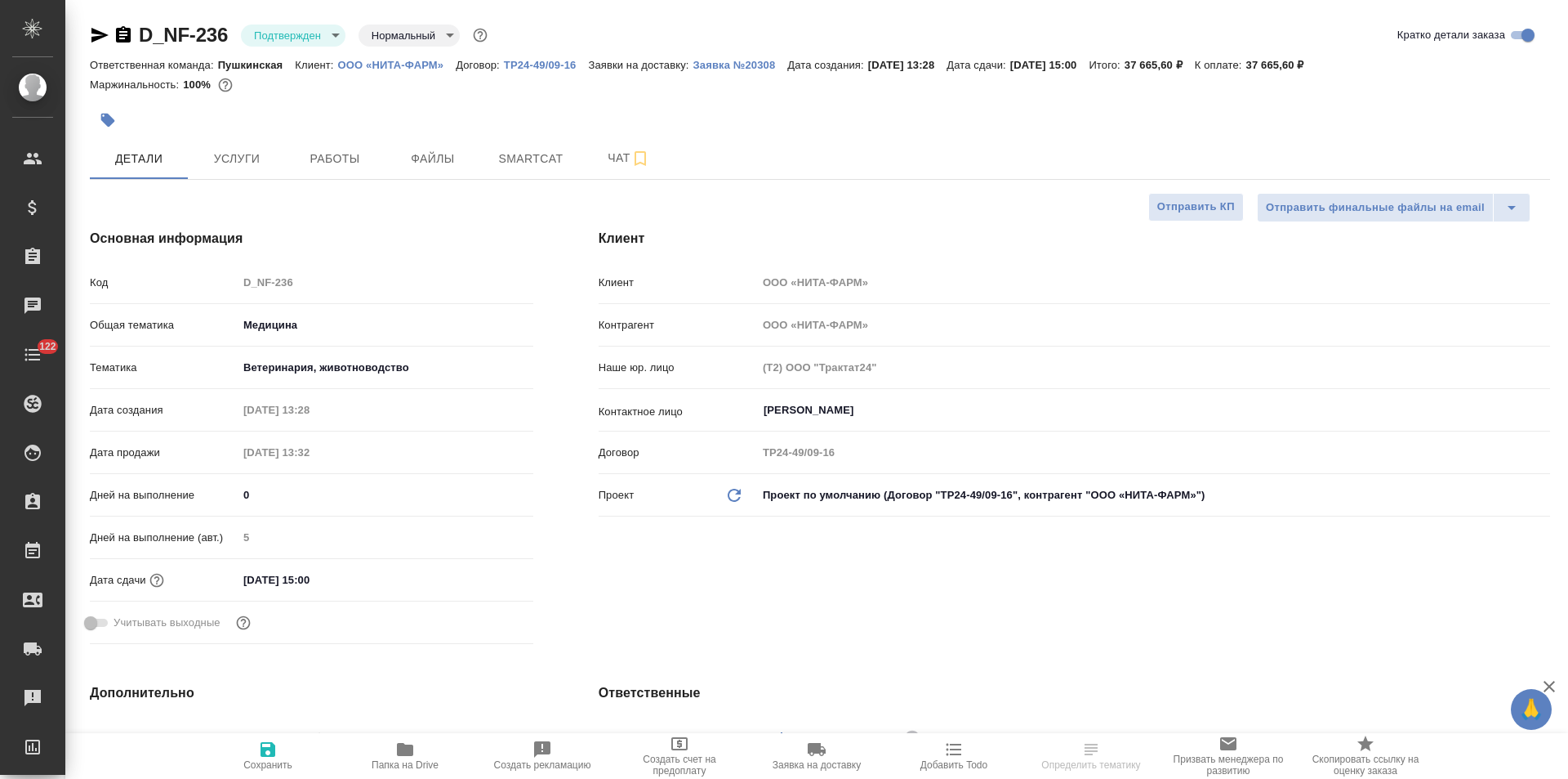
type textarea "x"
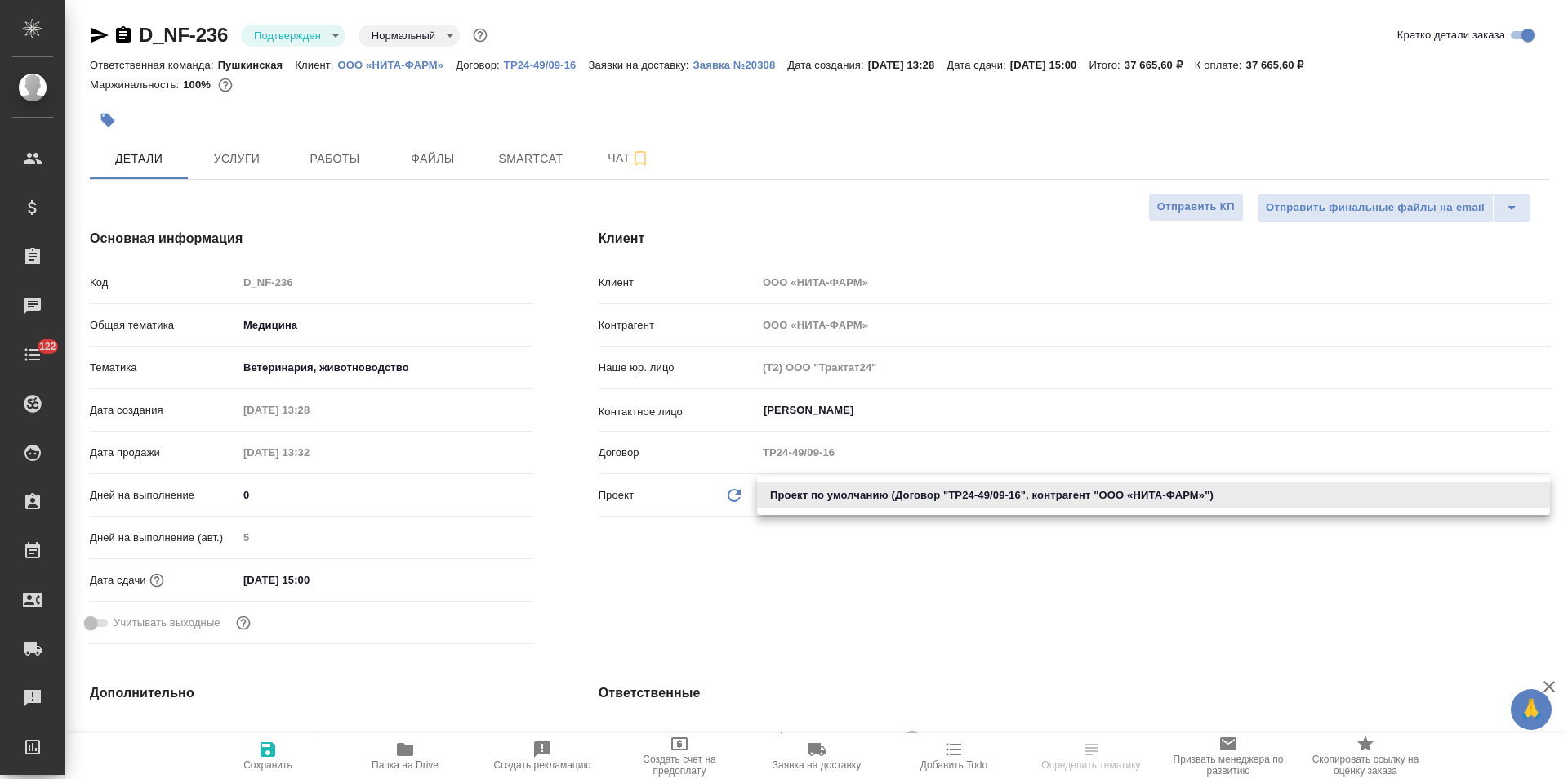
click at [949, 485] on body "🙏 .cls-1 fill:#fff; AWATERA Левченко Юлия Клиенты Спецификации Заказы 0 Чаты 12…" at bounding box center [784, 389] width 1568 height 779
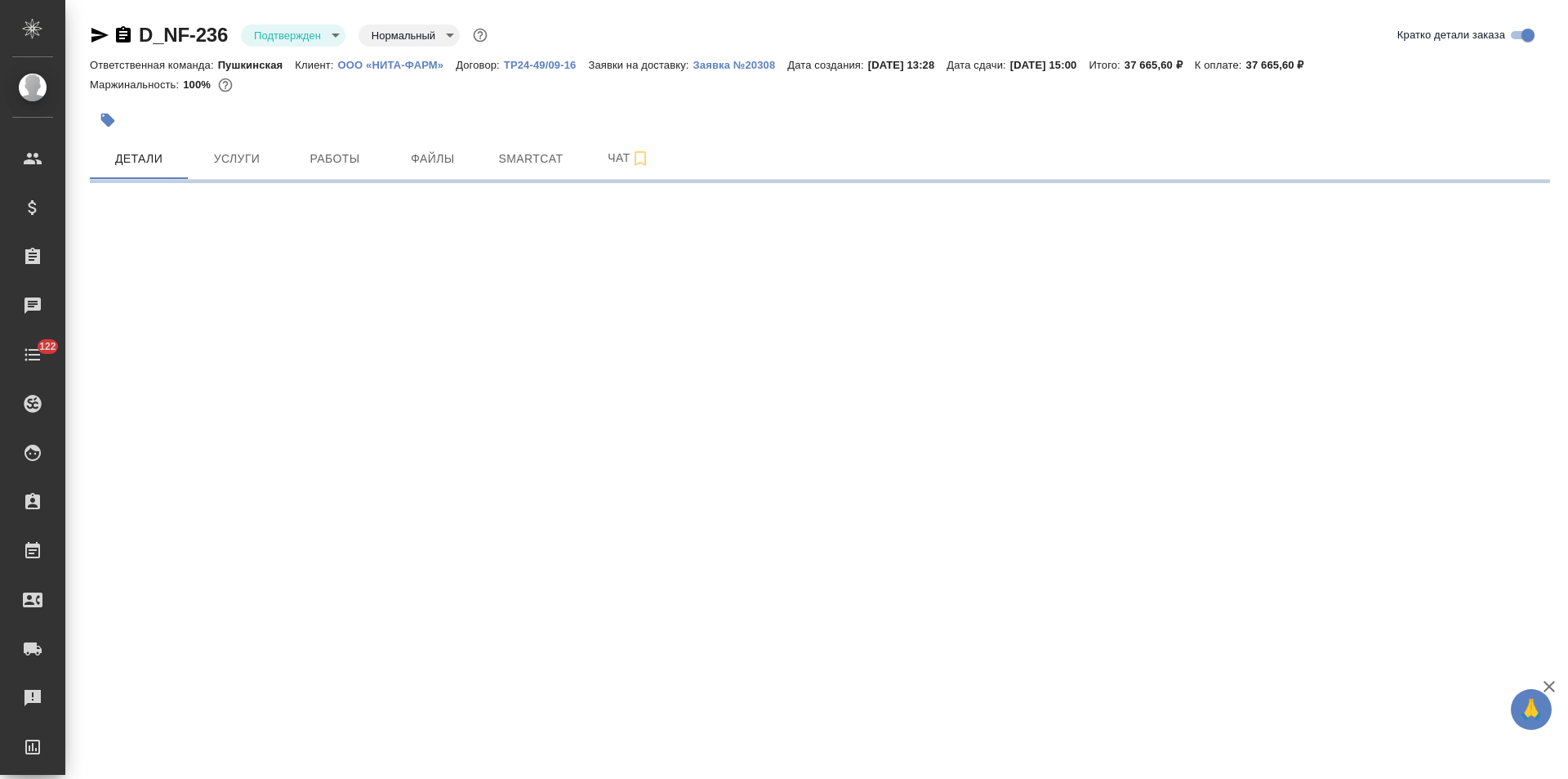
select select "RU"
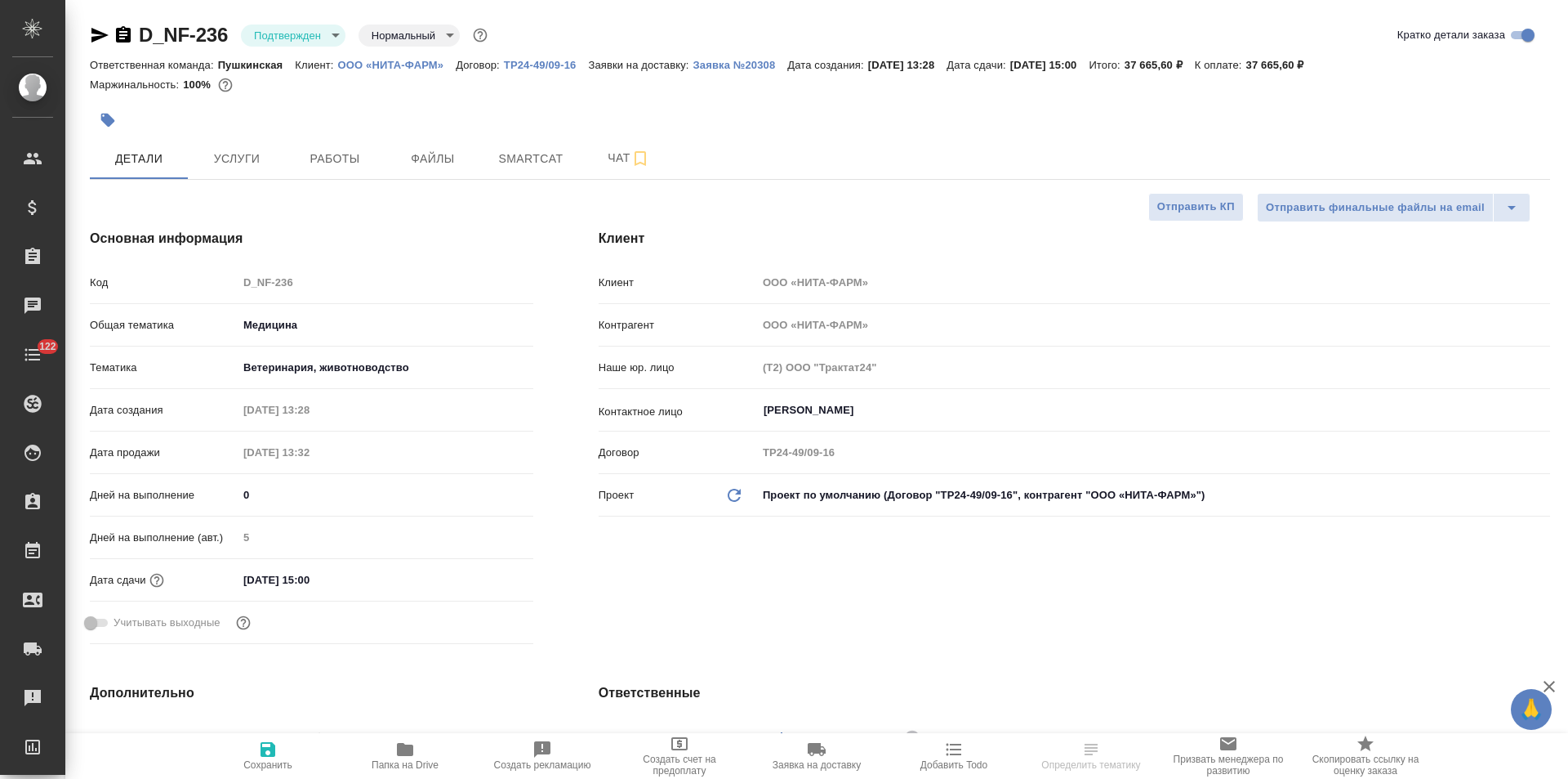
type textarea "x"
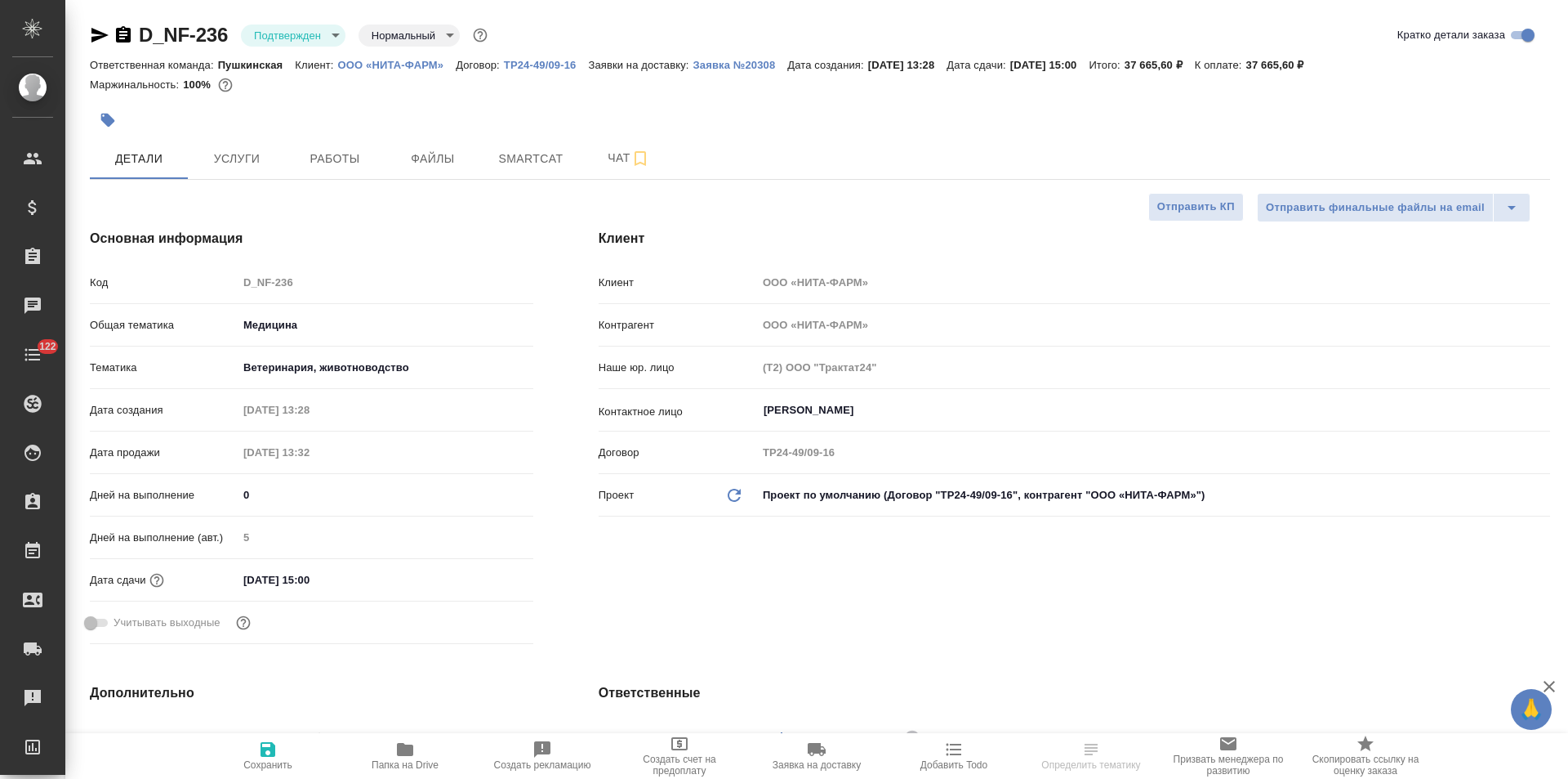
type textarea "x"
click at [952, 496] on body "🙏 .cls-1 fill:#fff; AWATERA [PERSON_NAME] Спецификации Заказы Чаты 122 Todo Про…" at bounding box center [784, 389] width 1568 height 779
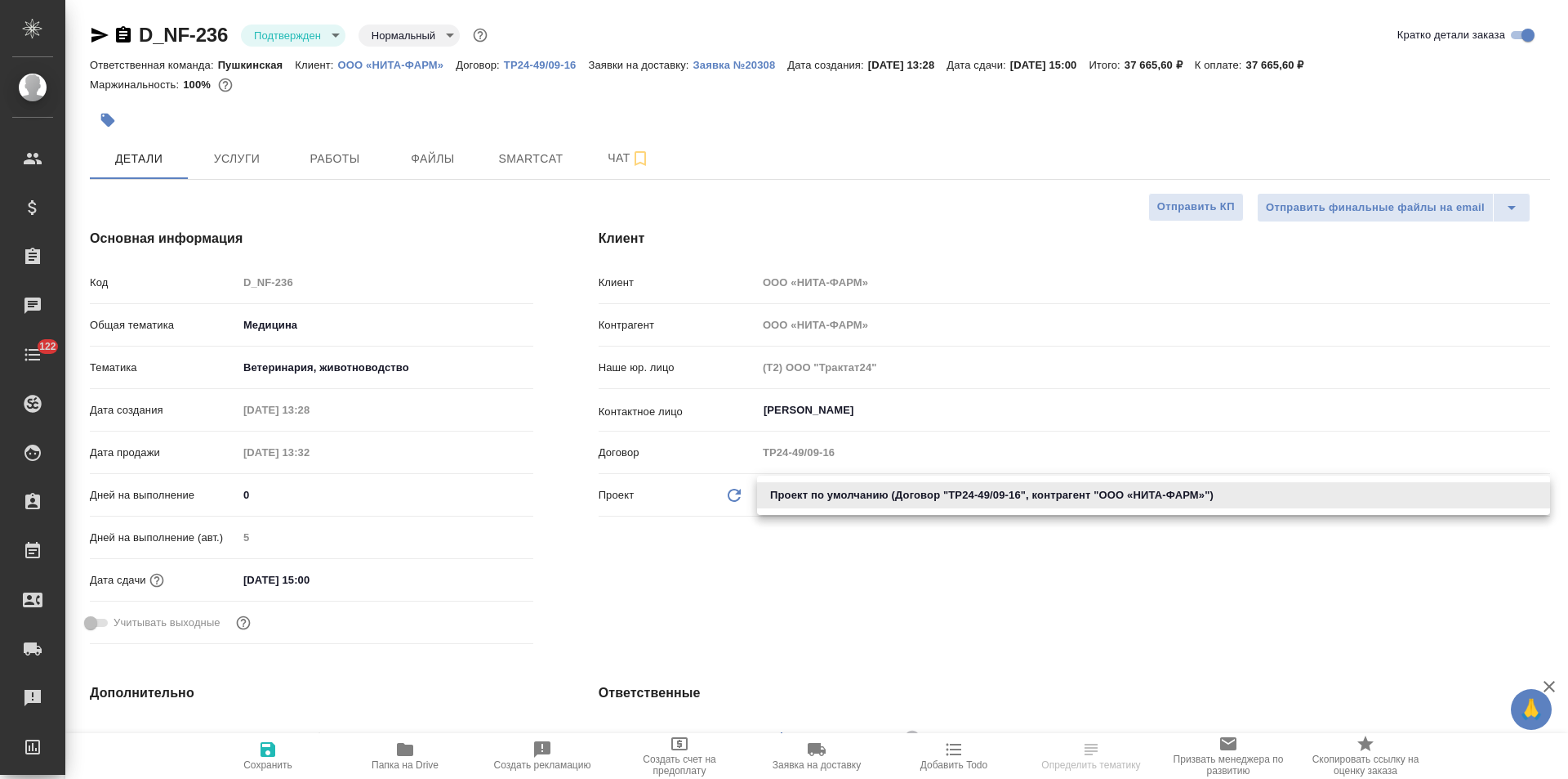
type textarea "x"
select select "RU"
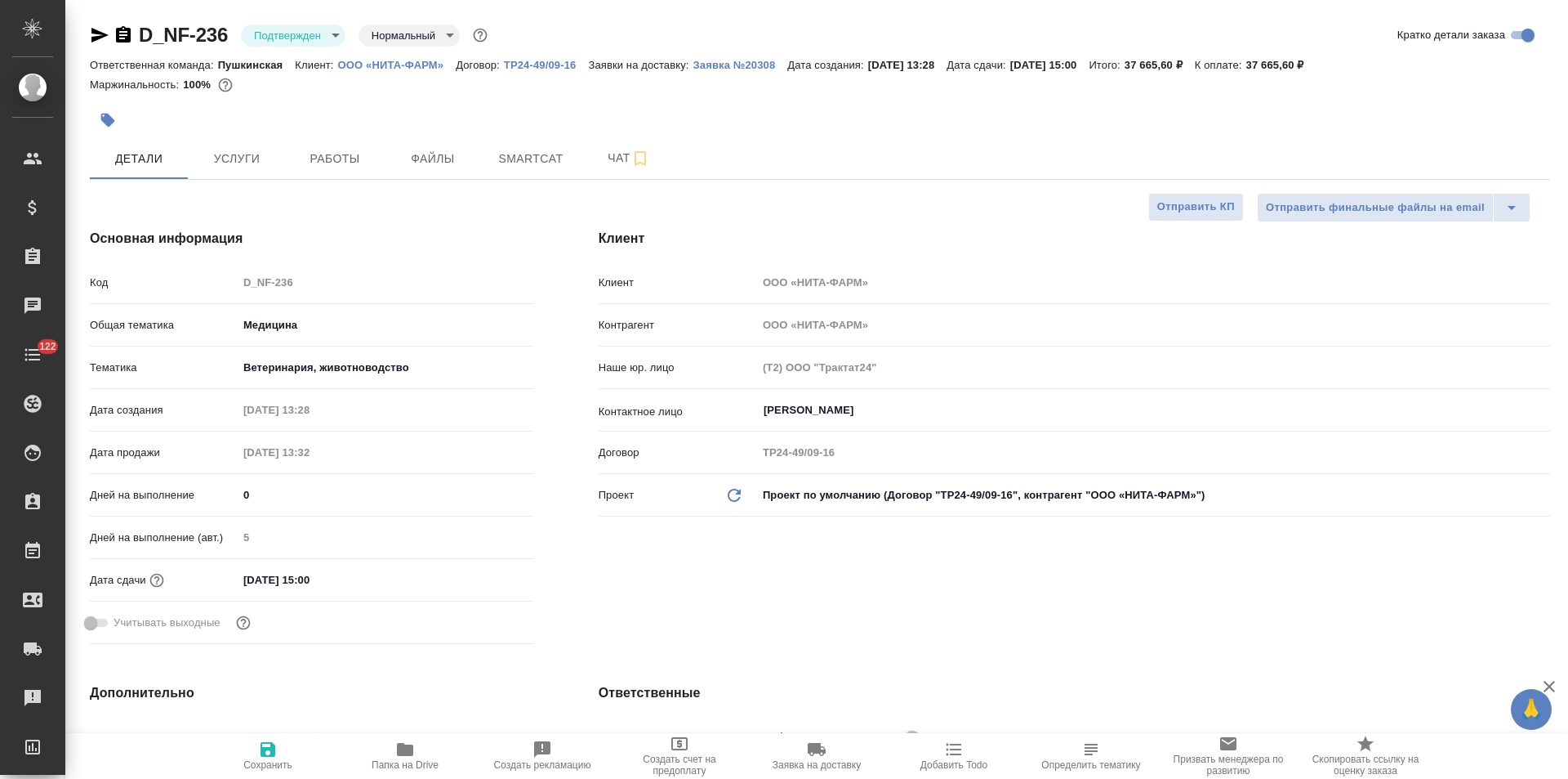
type textarea "x"
click at [815, 507] on body "🙏 .cls-1 fill:#fff; AWATERA [PERSON_NAME] Спецификации Заказы 0 Чаты 122 Todo П…" at bounding box center [784, 389] width 1568 height 779
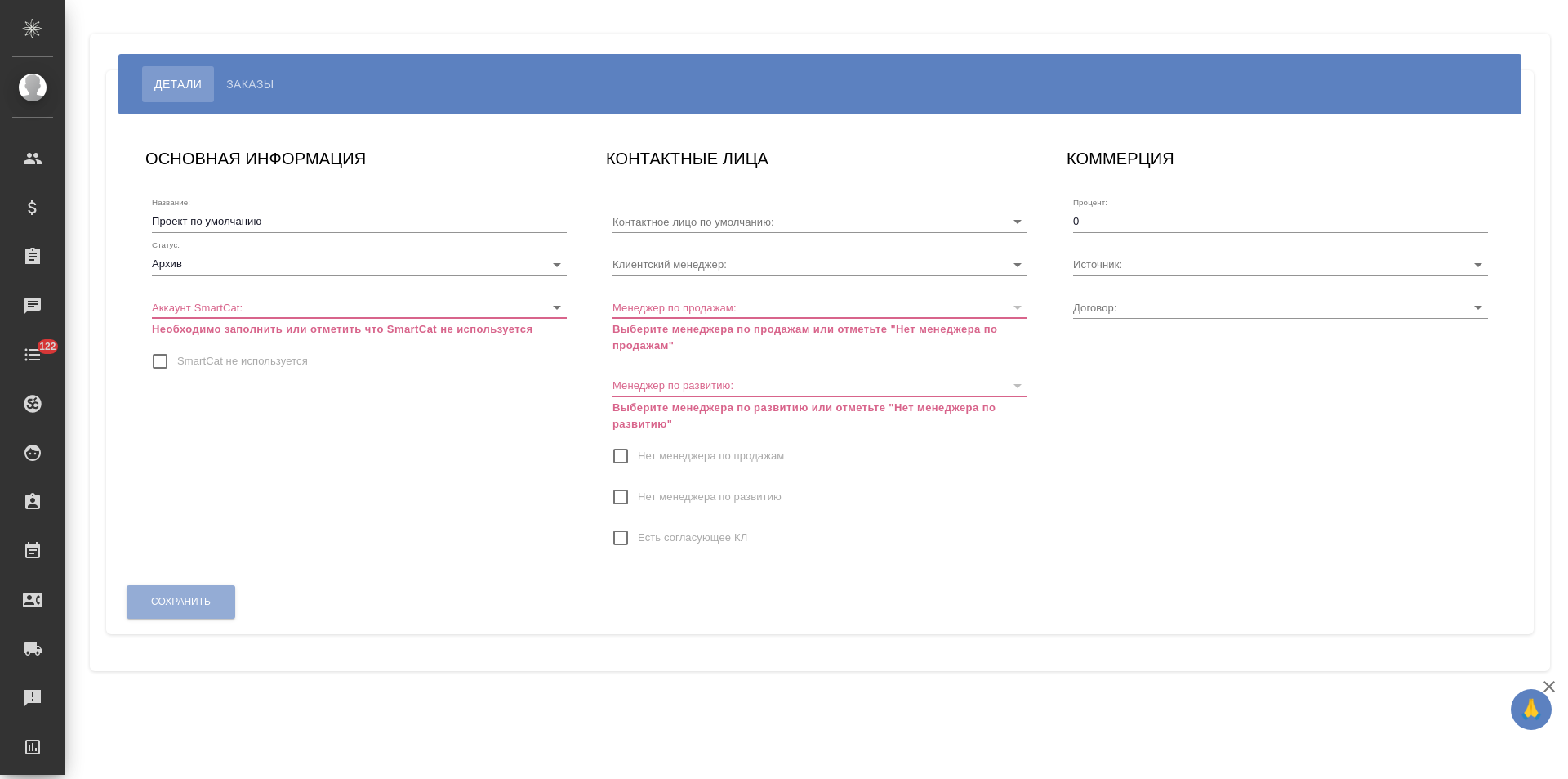
type input "МБ-4389"
type input "[PERSON_NAME]"
click at [276, 262] on body "🙏 .cls-1 fill:#fff; AWATERA [PERSON_NAME] Спецификации Заказы Чаты 122 Todo Про…" at bounding box center [784, 389] width 1568 height 779
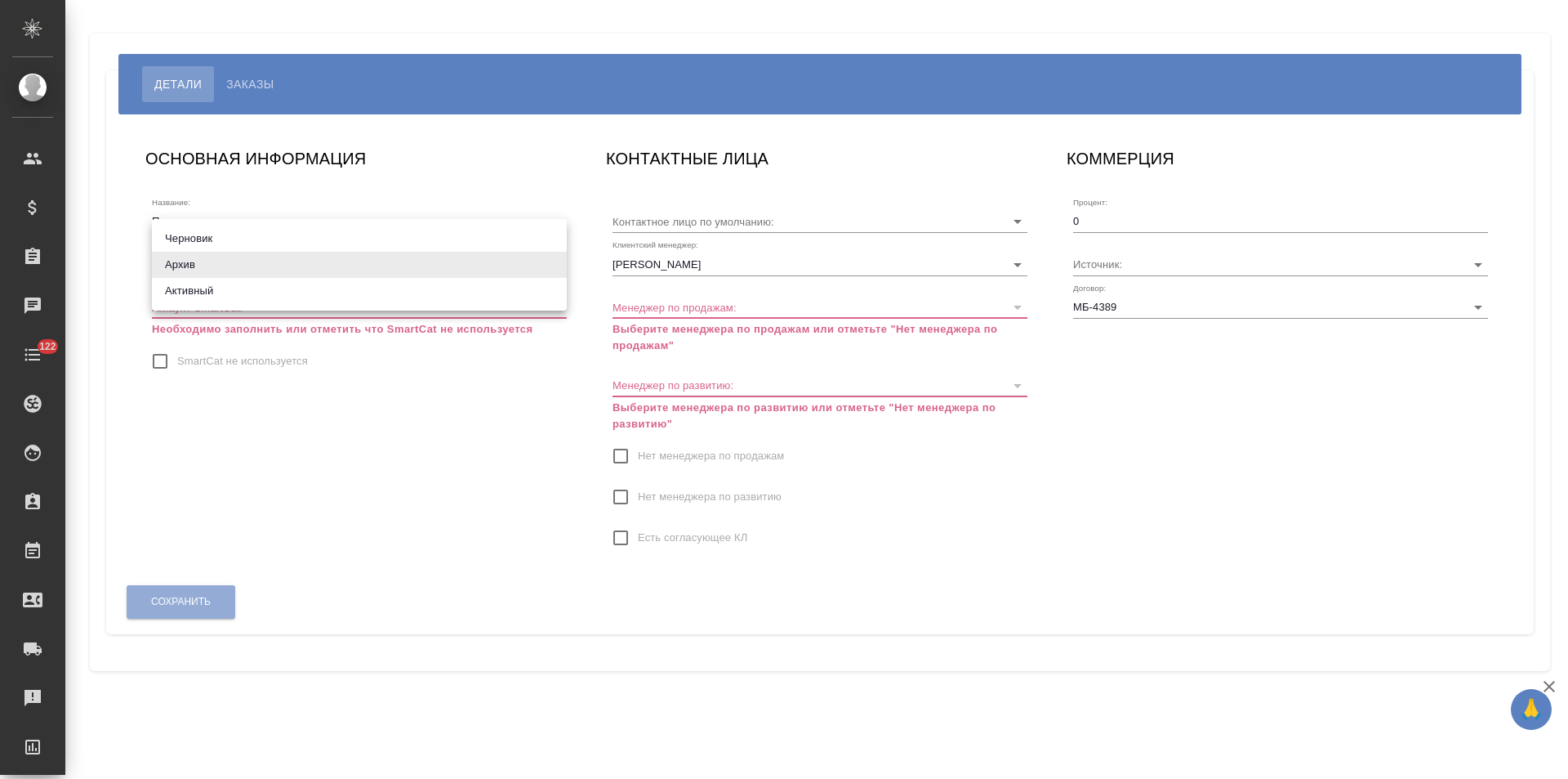
click at [235, 299] on li "Активный" at bounding box center [359, 290] width 415 height 26
type input "active"
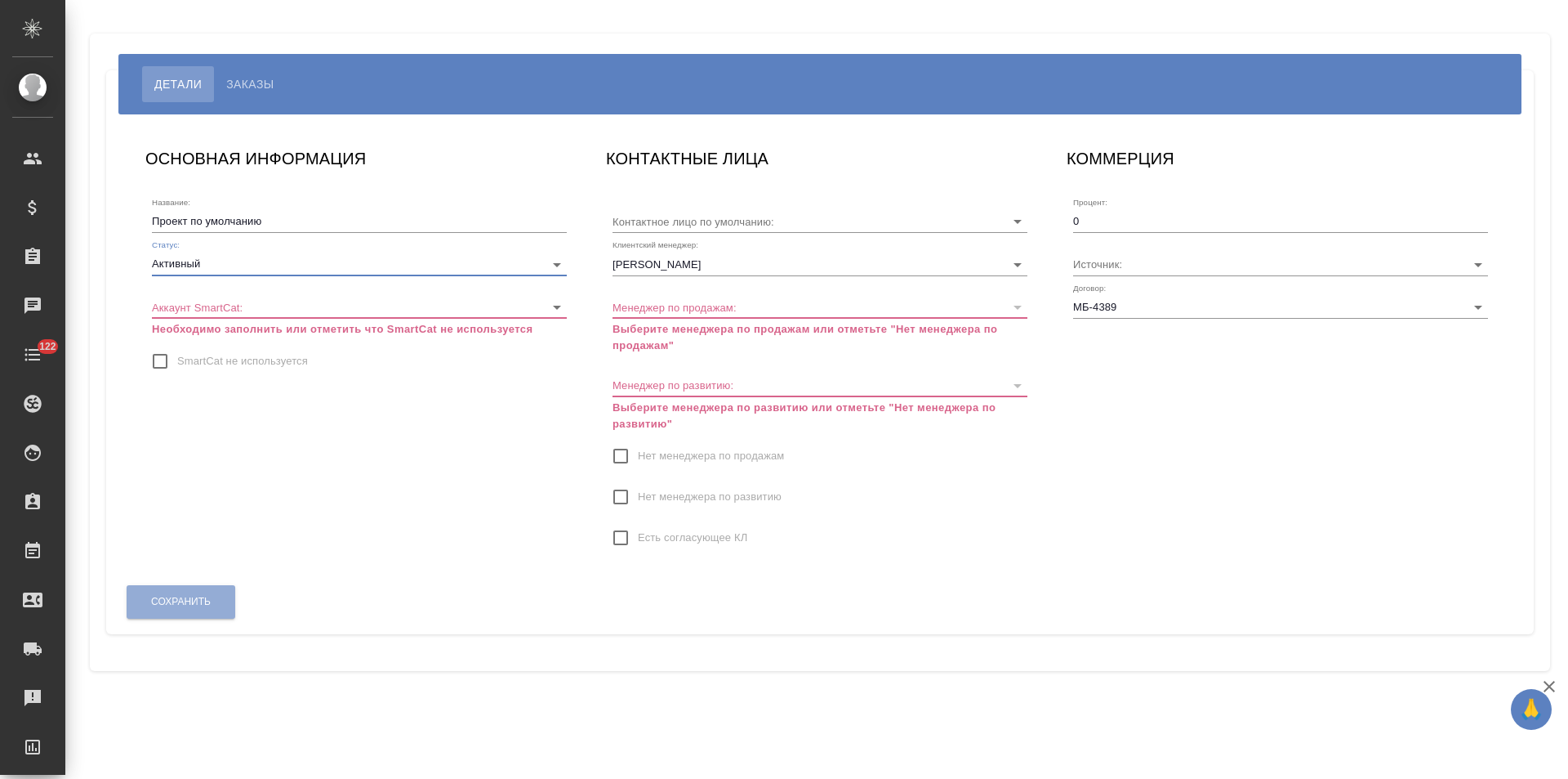
click at [373, 299] on body "🙏 .cls-1 fill:#fff; AWATERA [PERSON_NAME] Спецификации Заказы 0 Чаты 122 Todo П…" at bounding box center [784, 389] width 1568 height 779
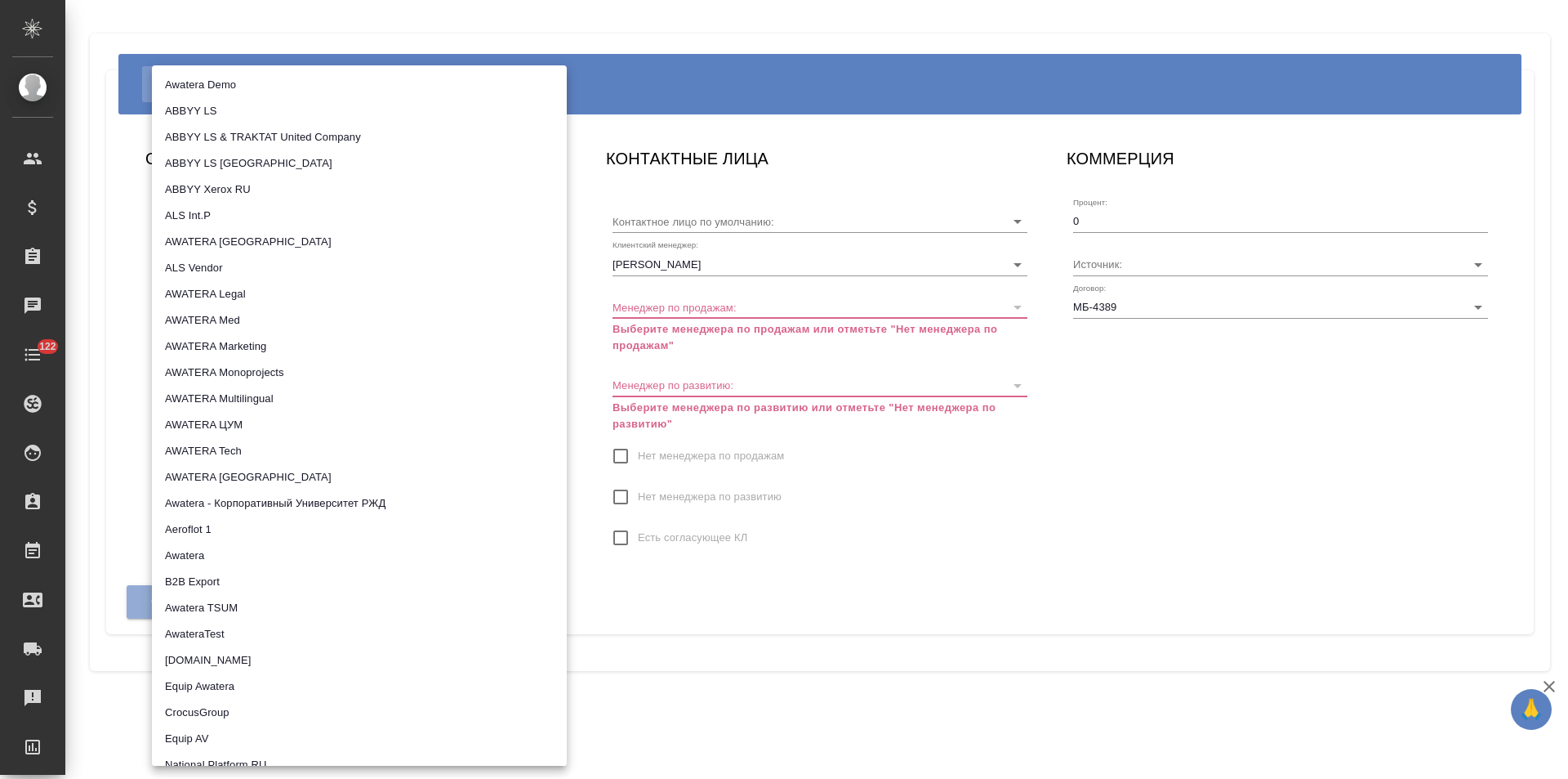
click at [116, 373] on div at bounding box center [784, 389] width 1568 height 779
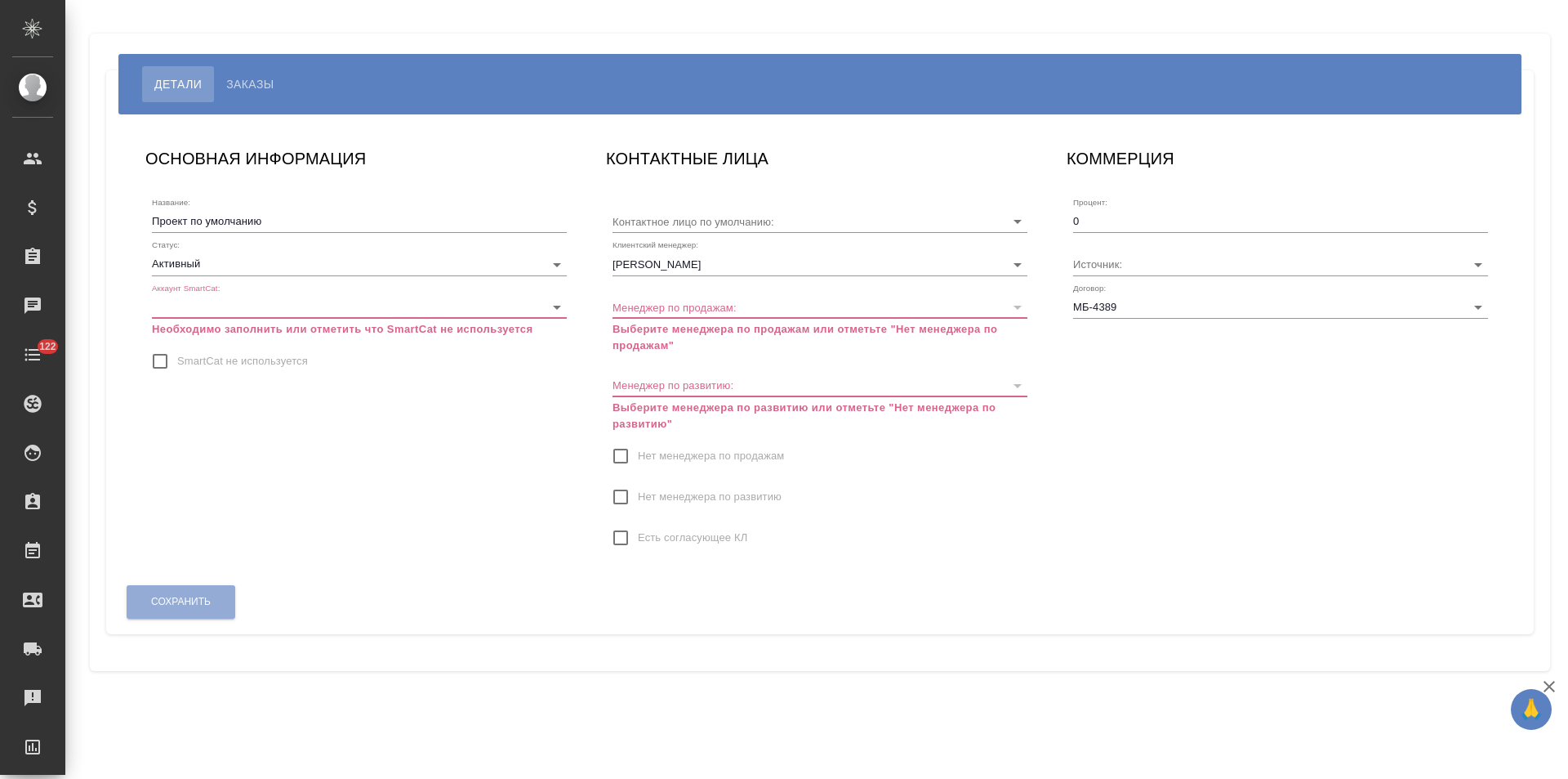
click at [163, 360] on input "SmartCat не используется" at bounding box center [160, 361] width 35 height 35
checkbox input "true"
click at [623, 457] on input "Нет менеджера по продажам" at bounding box center [621, 456] width 35 height 35
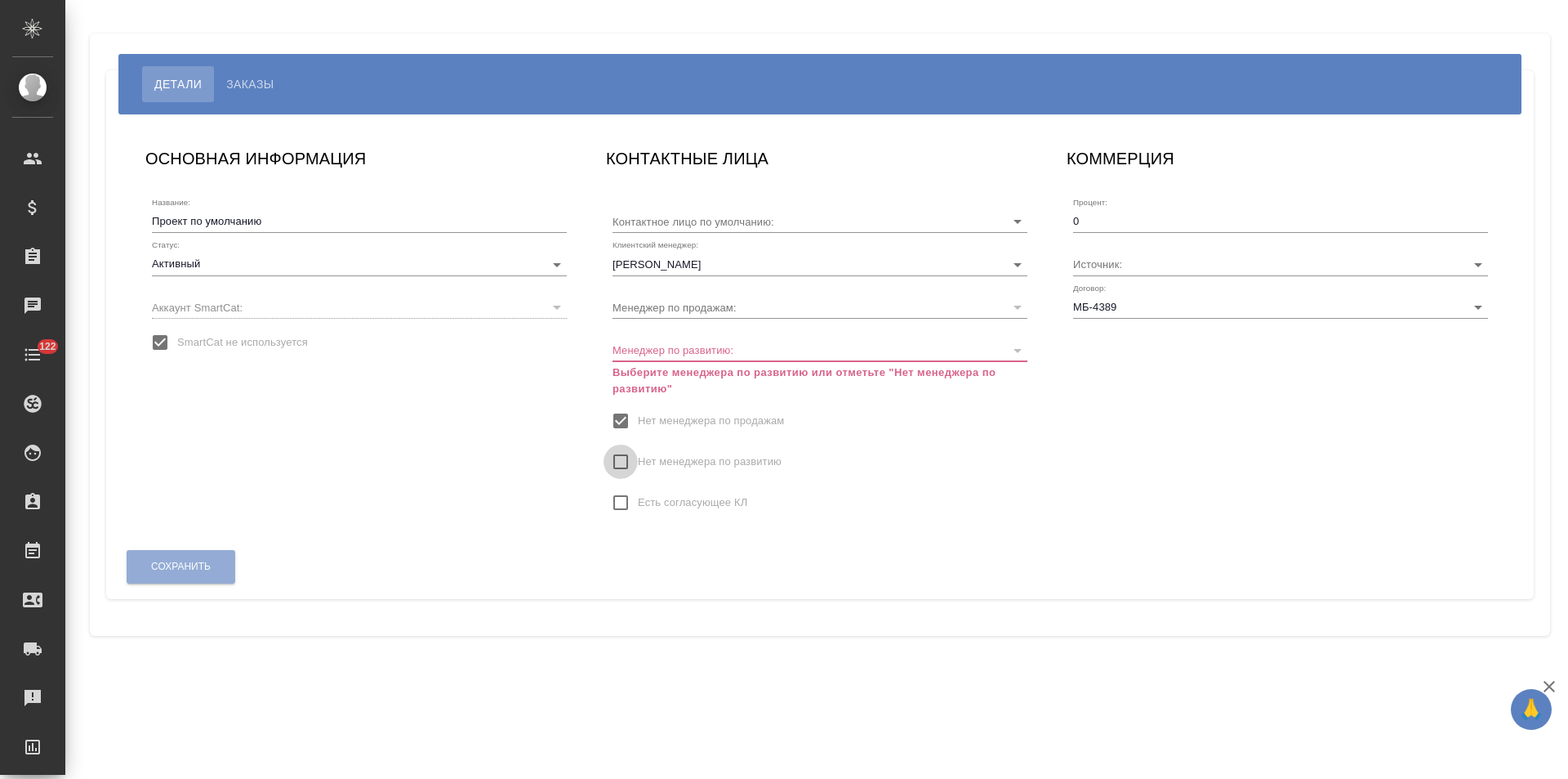
click at [621, 461] on input "Нет менеджера по развитию" at bounding box center [621, 462] width 35 height 35
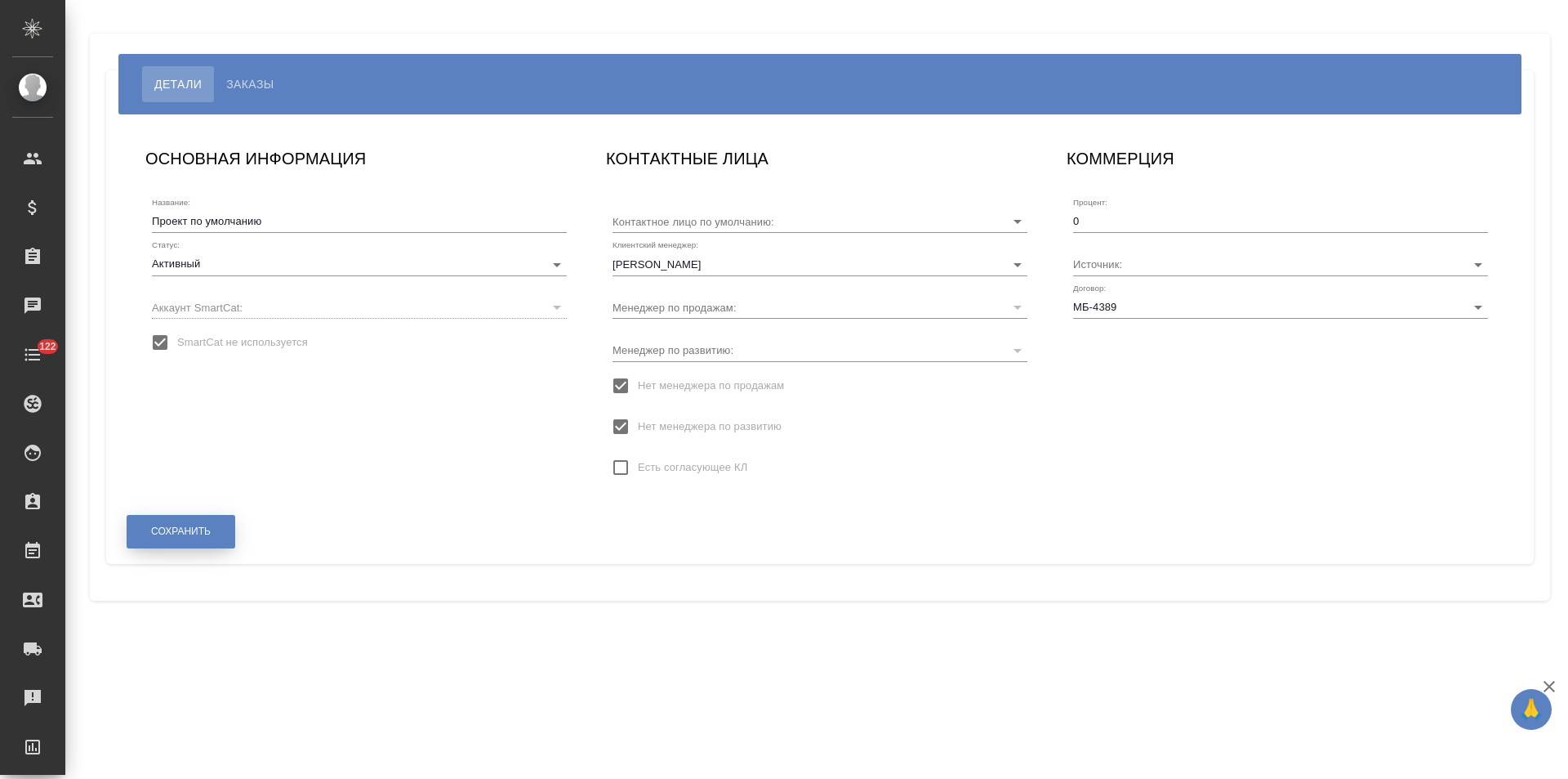
click at [192, 538] on button "Сохранить" at bounding box center [181, 532] width 109 height 34
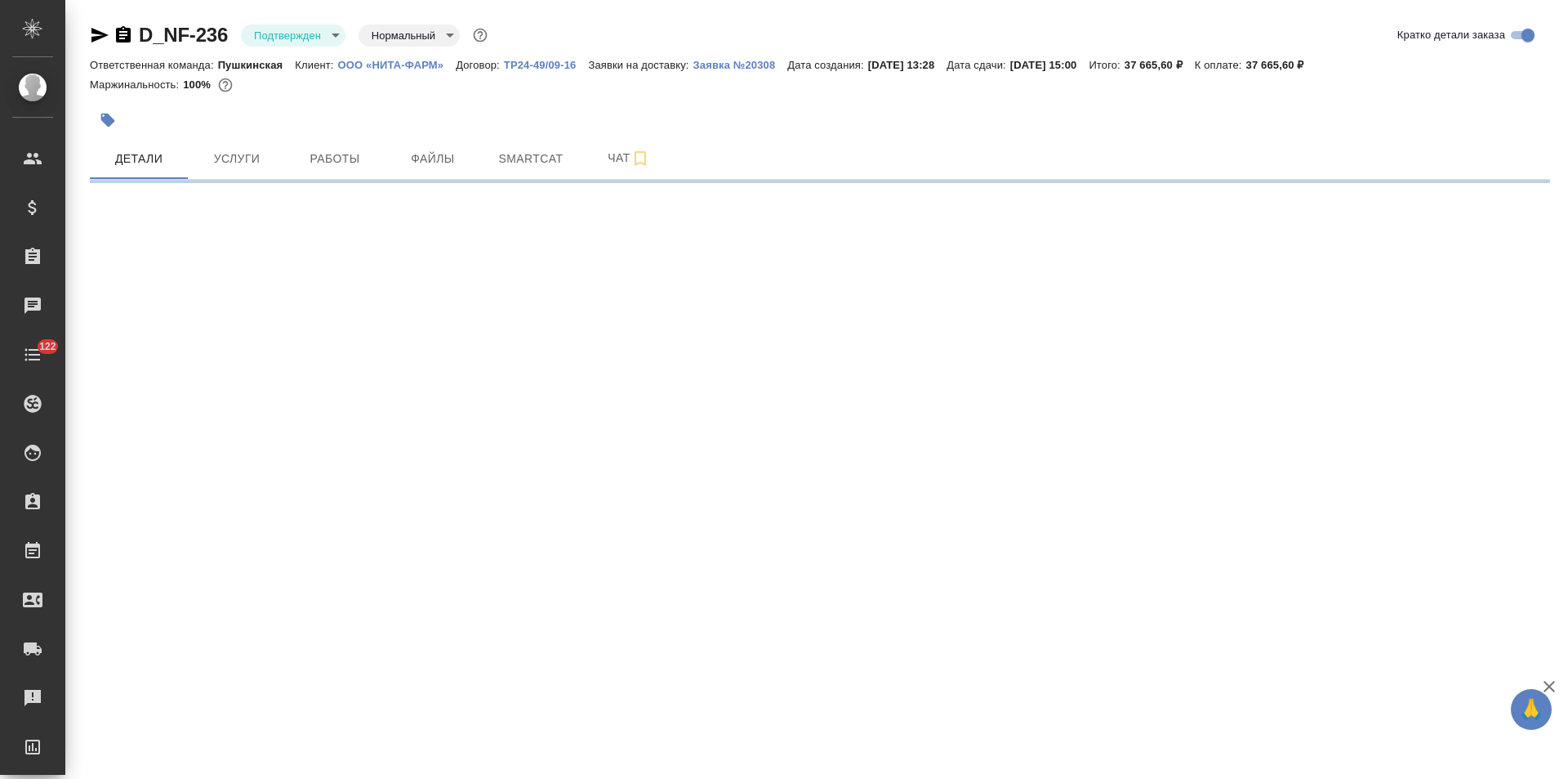
select select "RU"
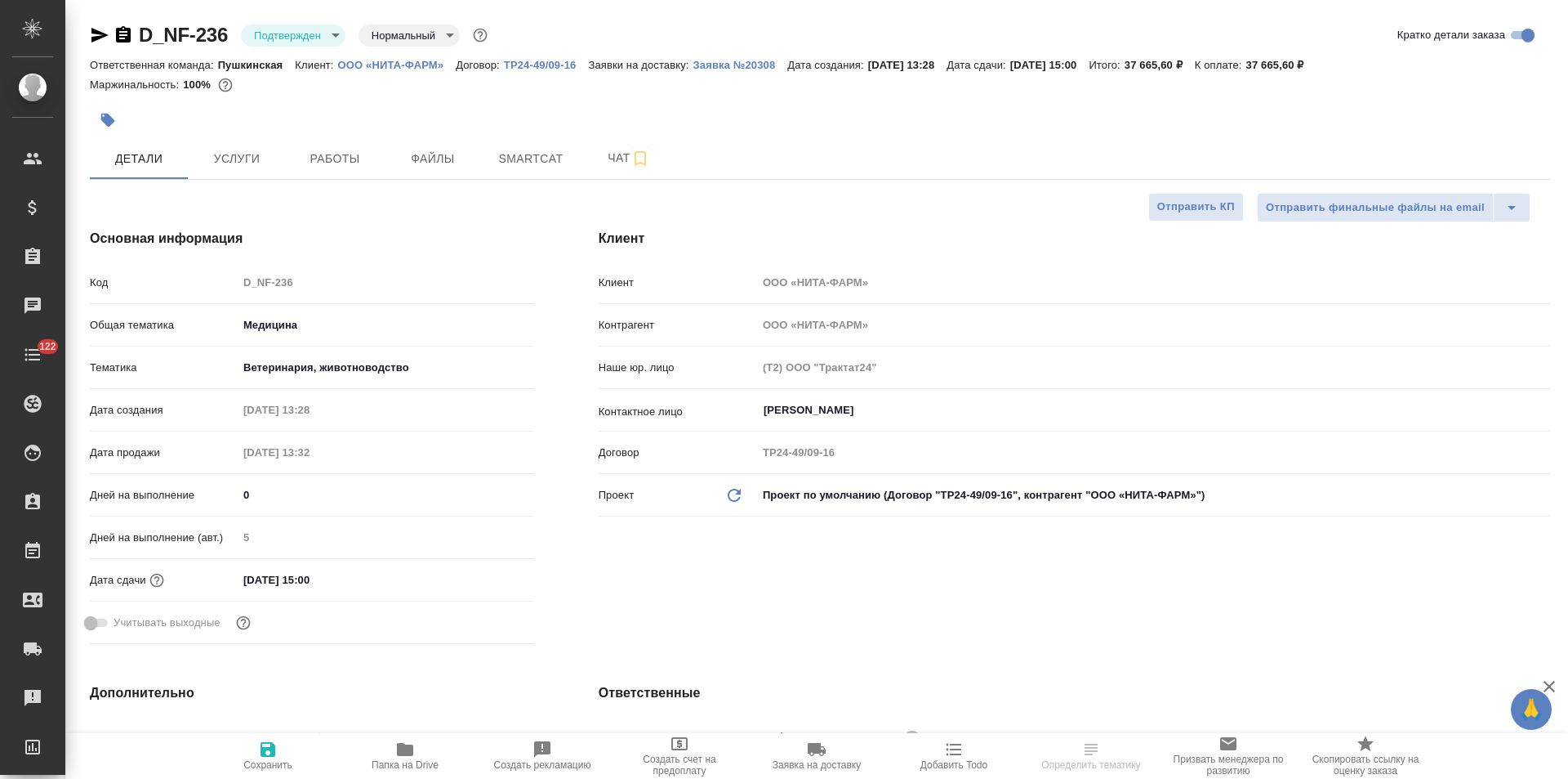
type textarea "x"
click at [973, 488] on body "🙏 .cls-1 fill:#fff; AWATERA Левченко Юлия Клиенты Спецификации Заказы Чаты 122 …" at bounding box center [784, 389] width 1568 height 779
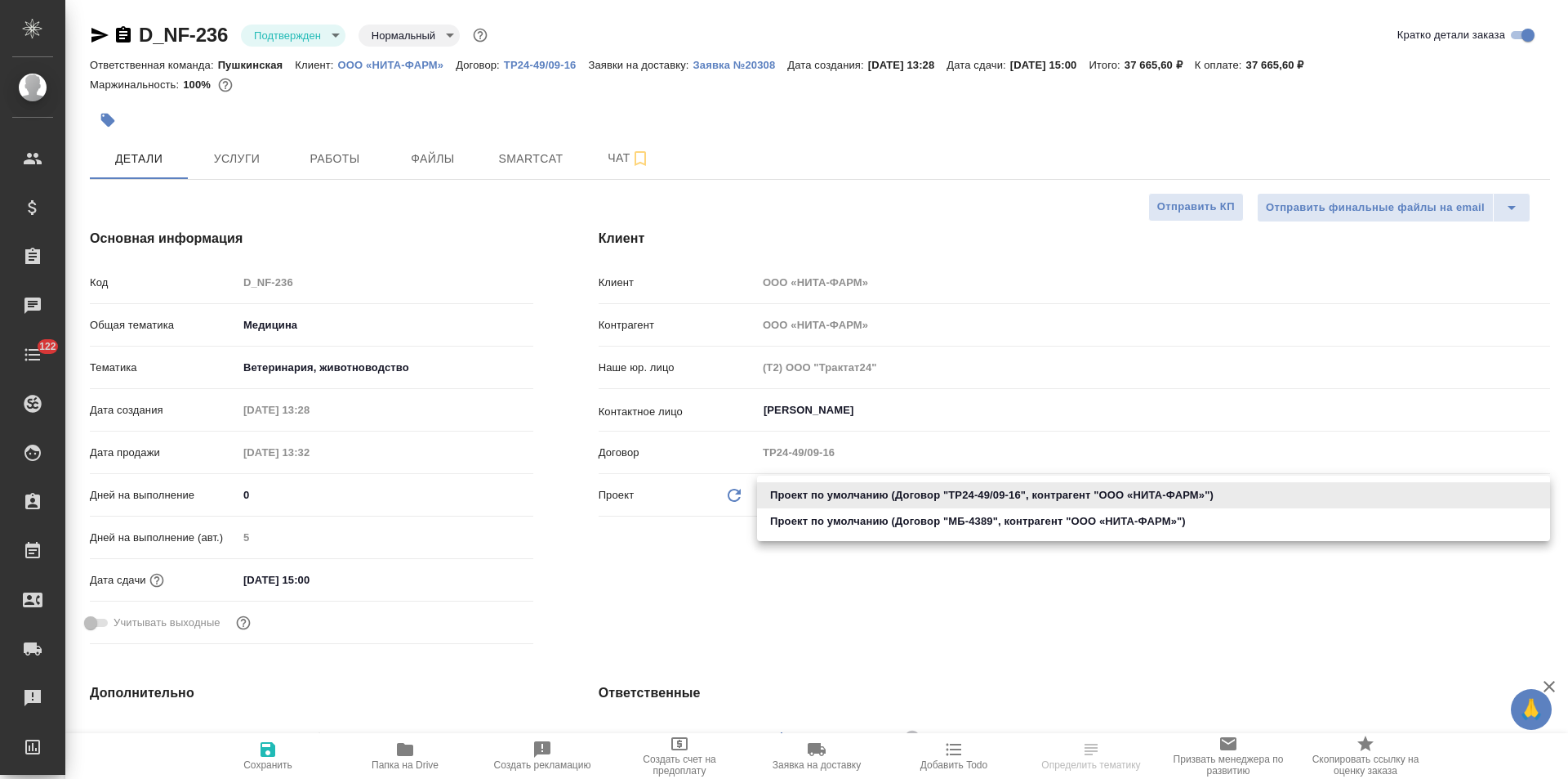
click at [561, 267] on div at bounding box center [784, 389] width 1568 height 779
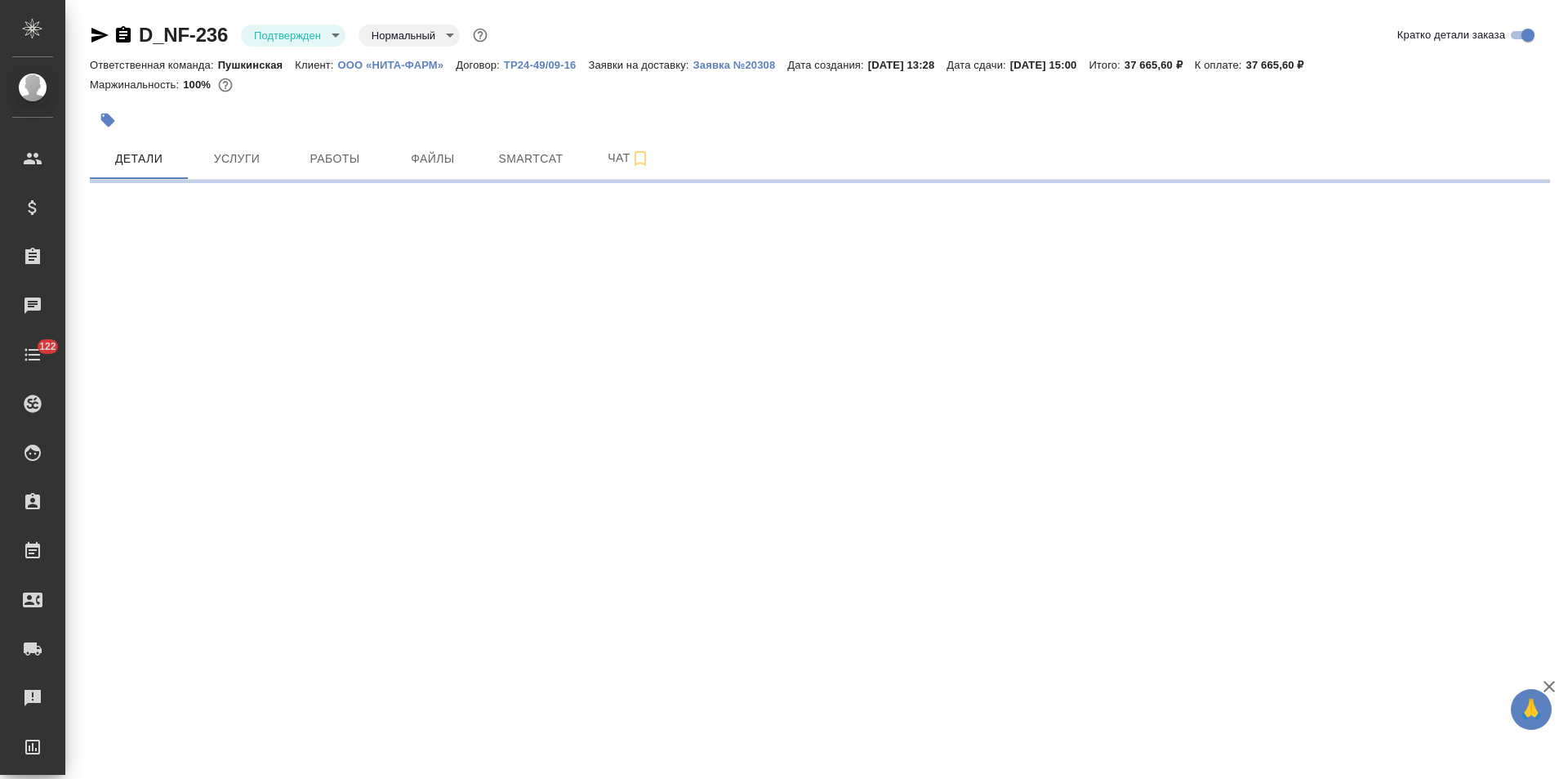
select select "RU"
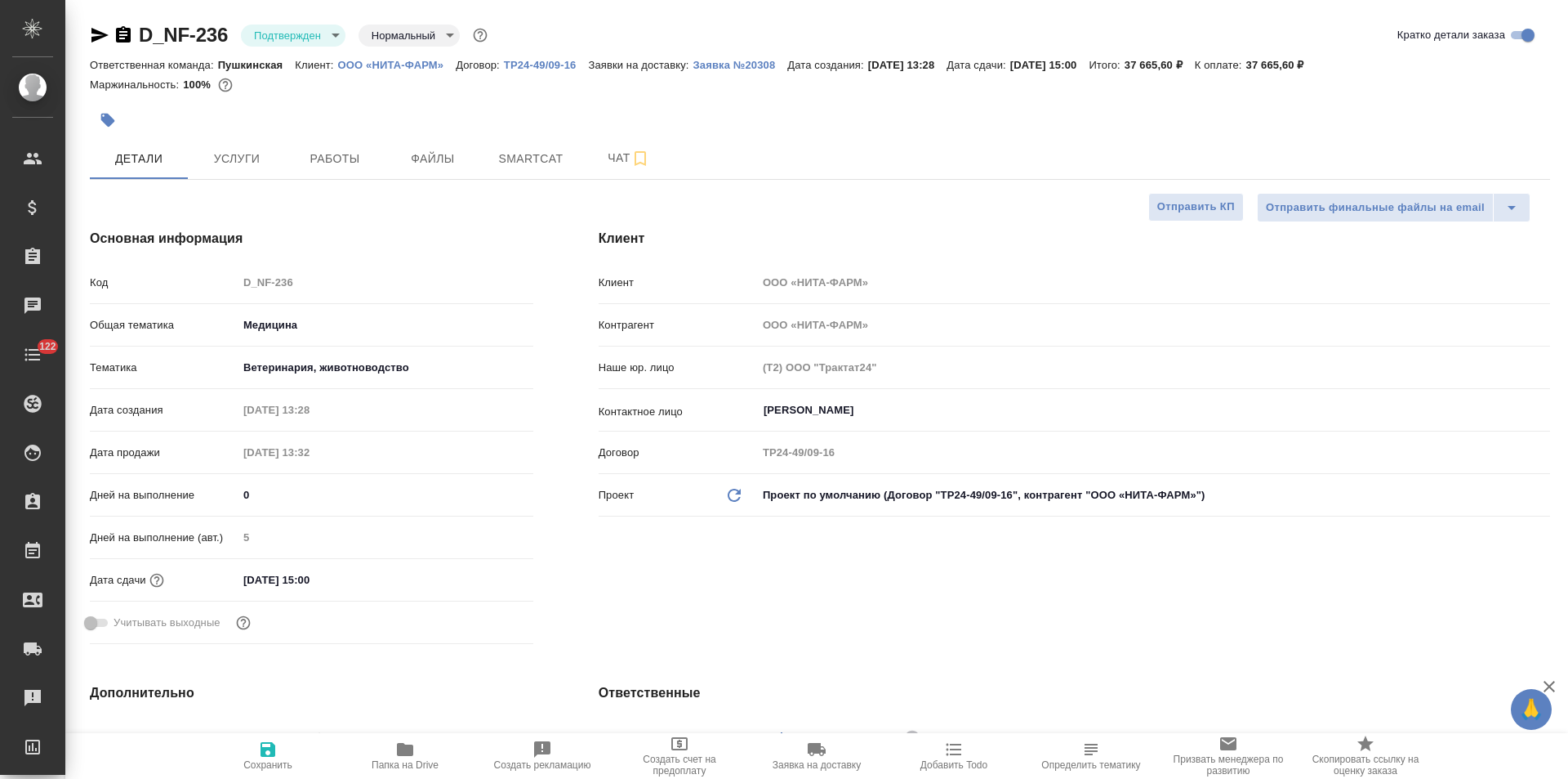
type textarea "x"
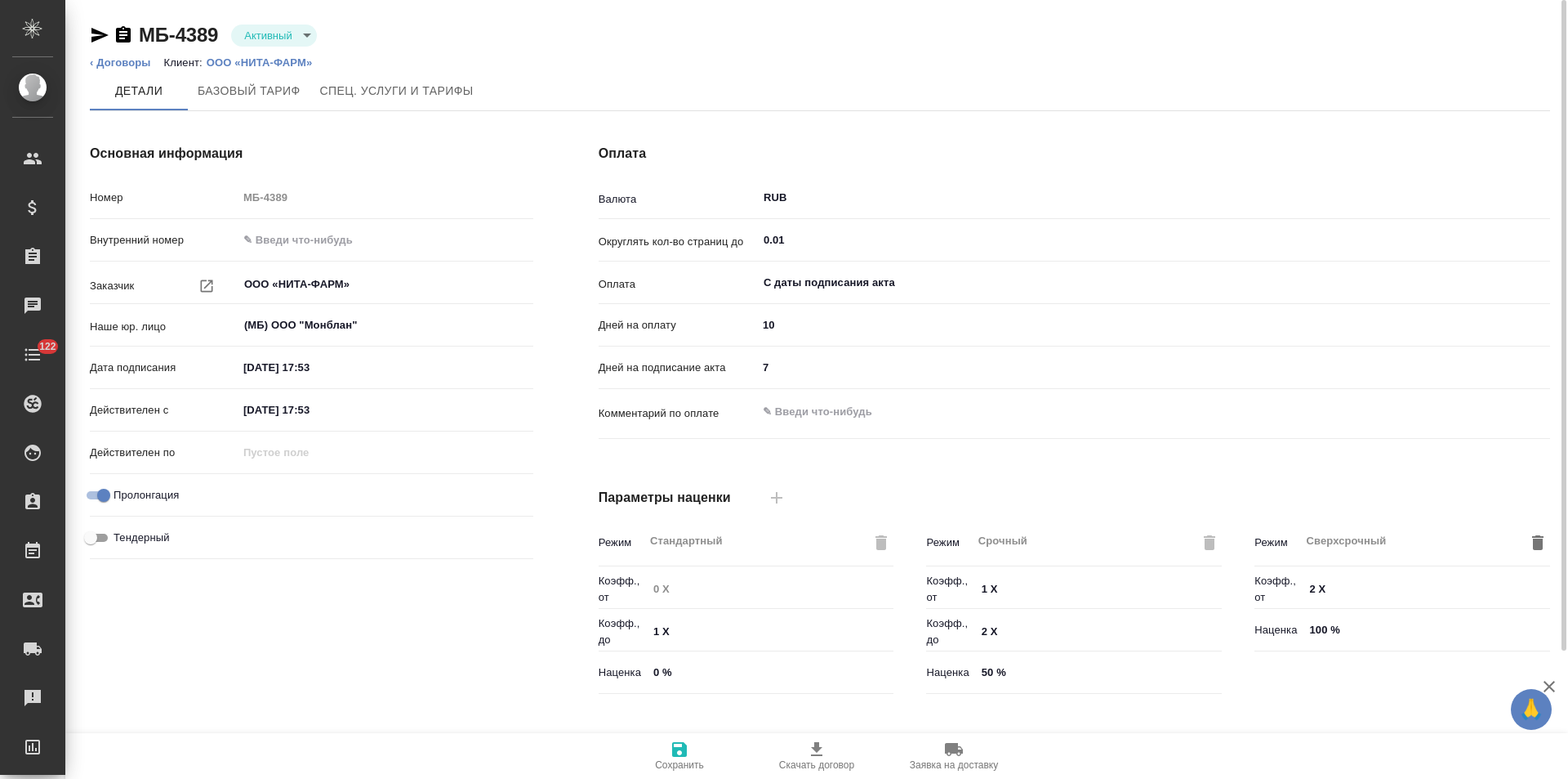
click at [275, 57] on p "ООО «НИТА-ФАРМ»" at bounding box center [266, 63] width 118 height 13
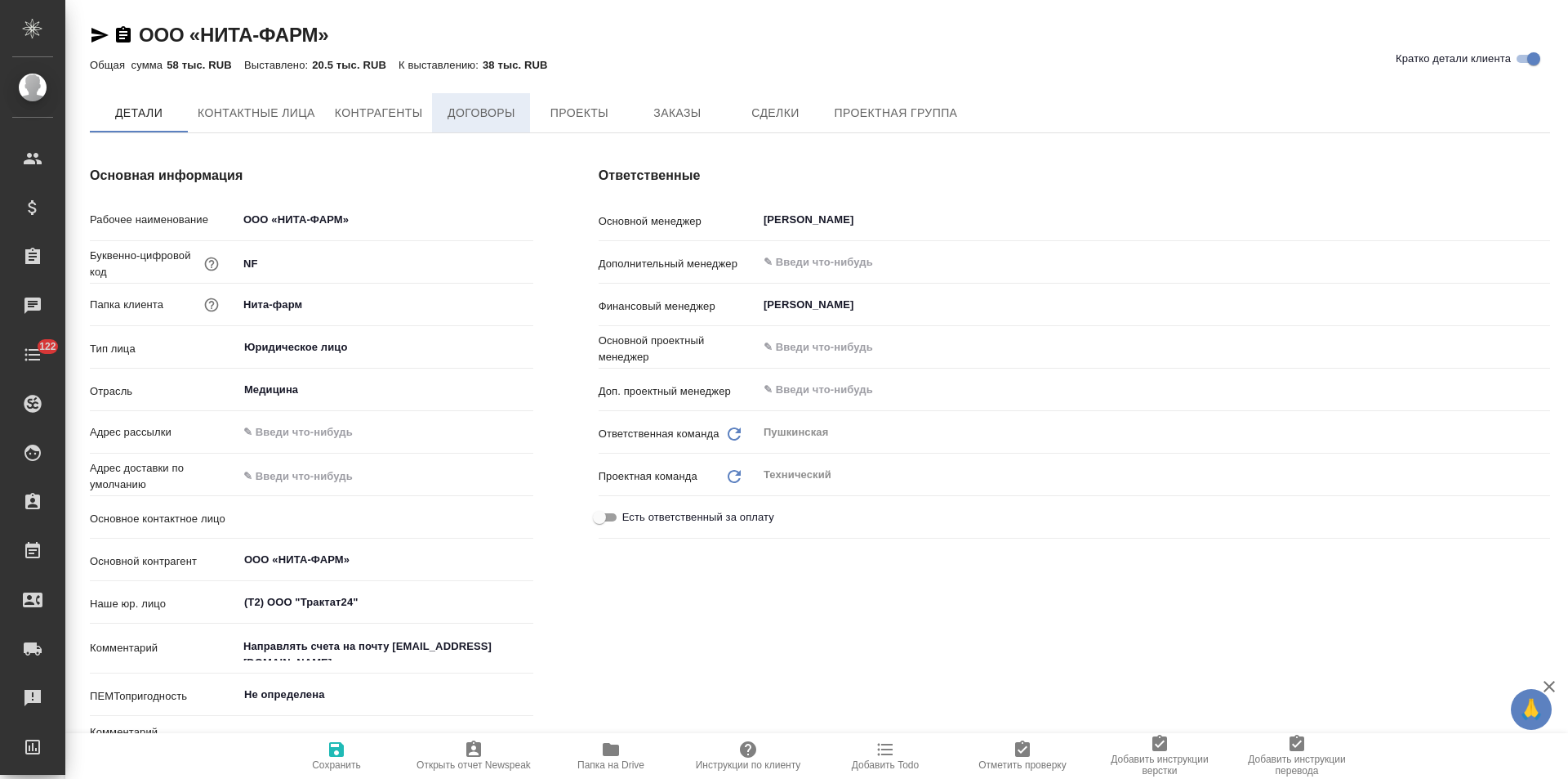
type textarea "x"
click at [482, 127] on button "Договоры" at bounding box center [481, 114] width 98 height 40
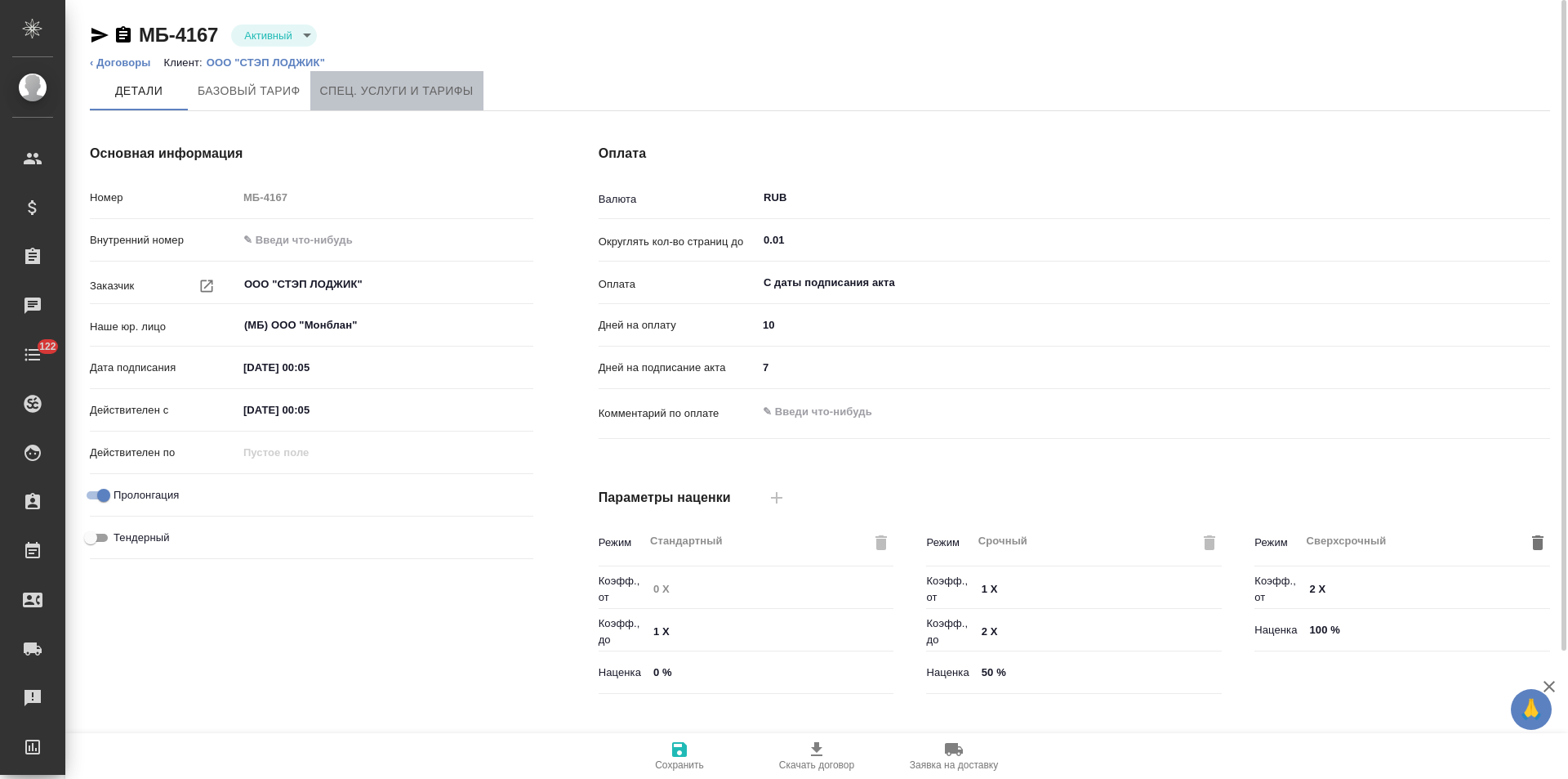
click at [347, 82] on span "Спец. услуги и тарифы" at bounding box center [398, 91] width 154 height 20
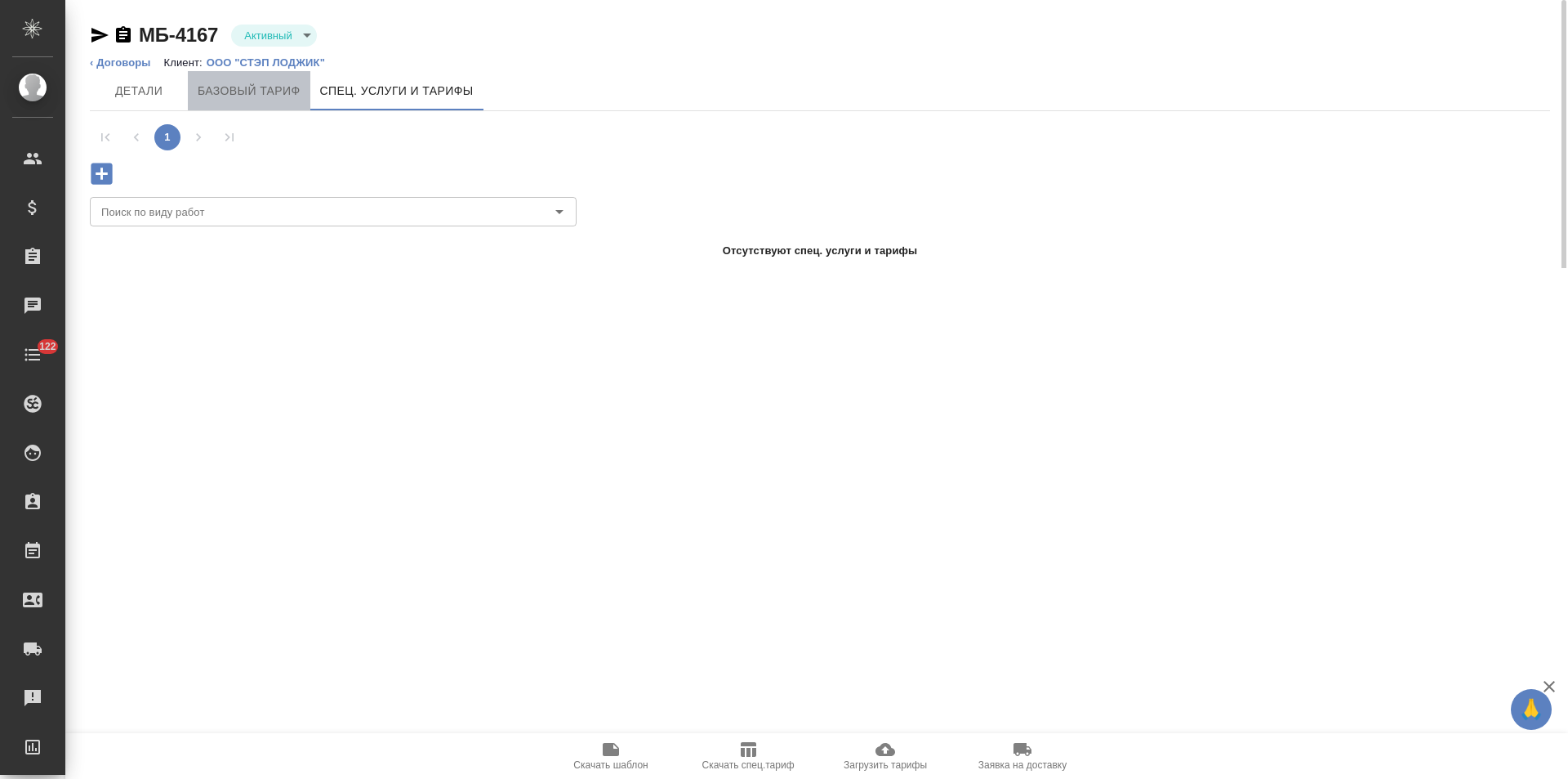
click at [280, 93] on span "Базовый тариф" at bounding box center [248, 91] width 103 height 20
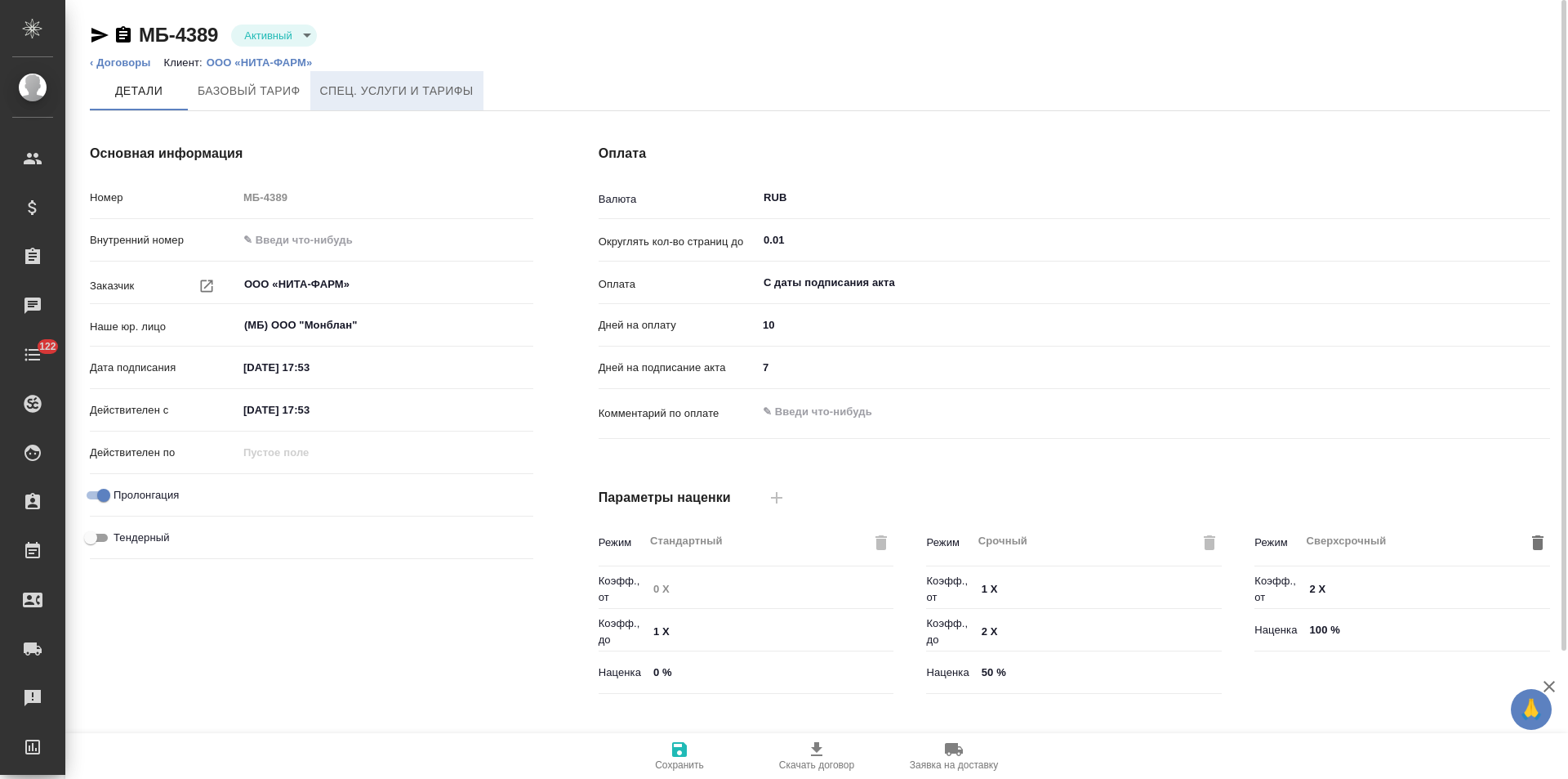
click at [365, 94] on span "Спец. услуги и тарифы" at bounding box center [398, 91] width 154 height 20
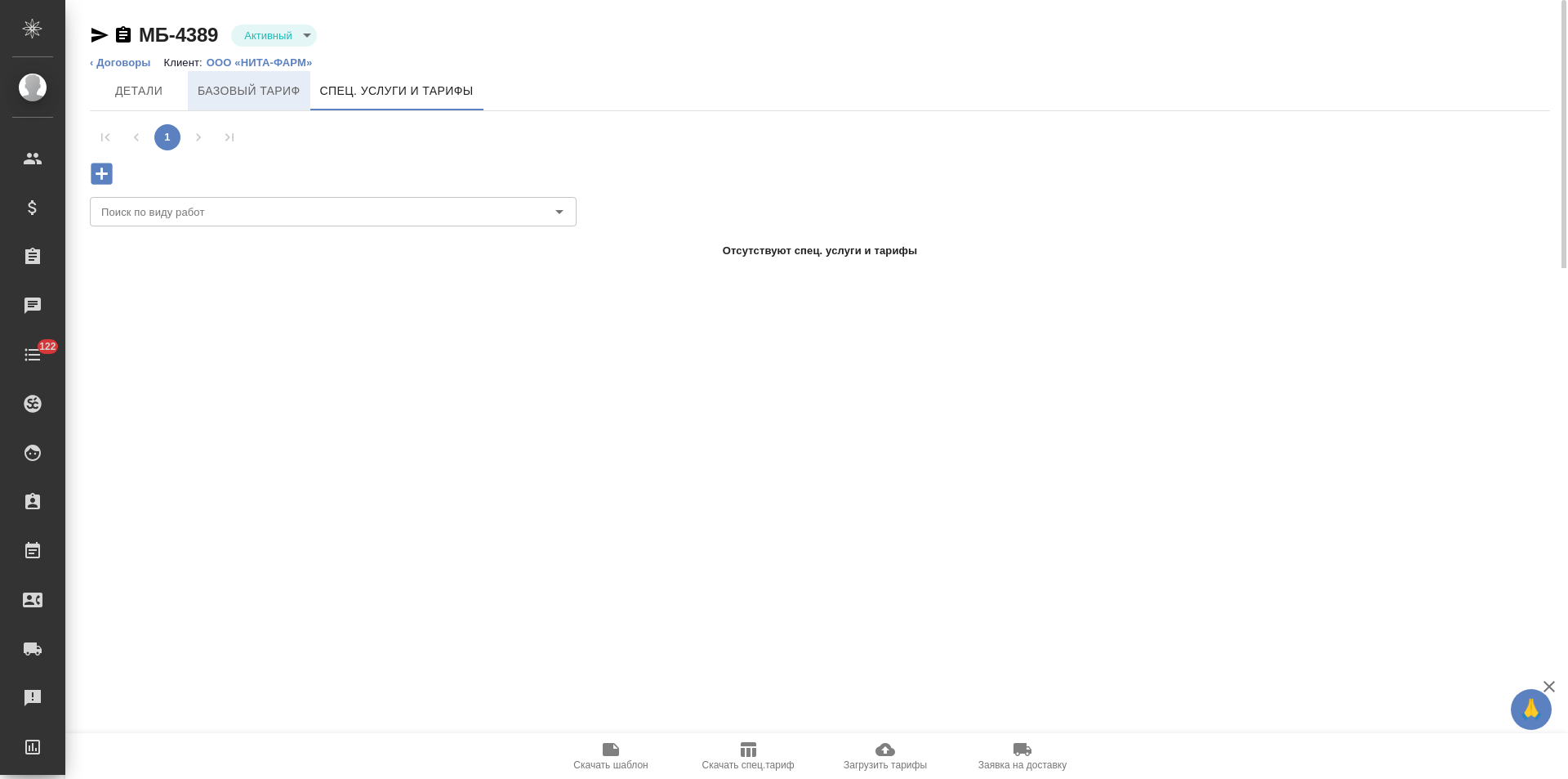
click at [285, 97] on span "Базовый тариф" at bounding box center [248, 91] width 103 height 20
